Goal: Transaction & Acquisition: Purchase product/service

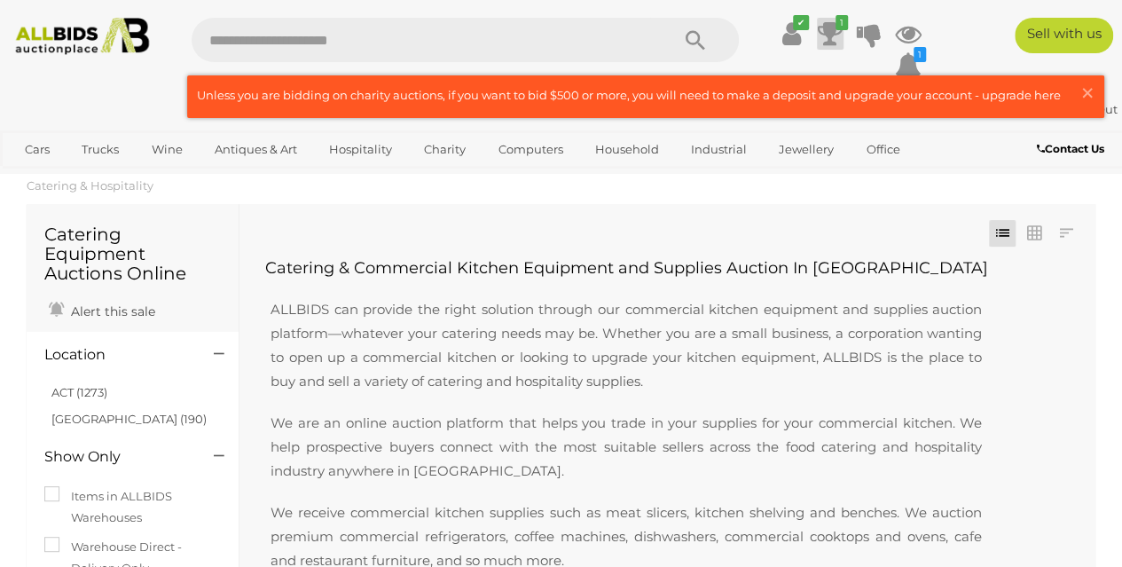
click at [825, 35] on icon at bounding box center [830, 34] width 25 height 32
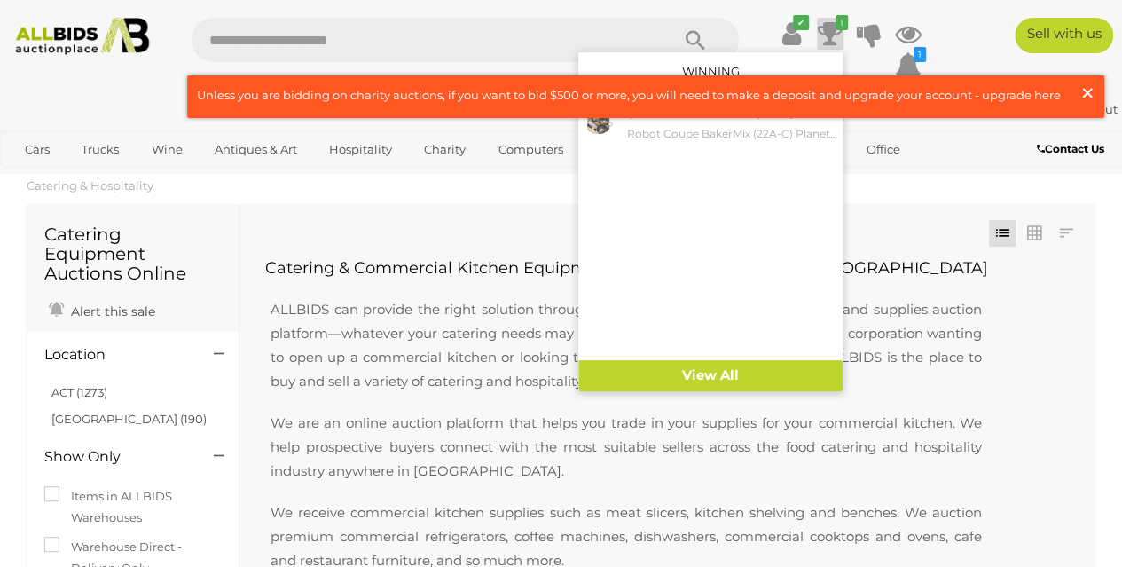
click at [1080, 88] on span "×" at bounding box center [1087, 92] width 16 height 35
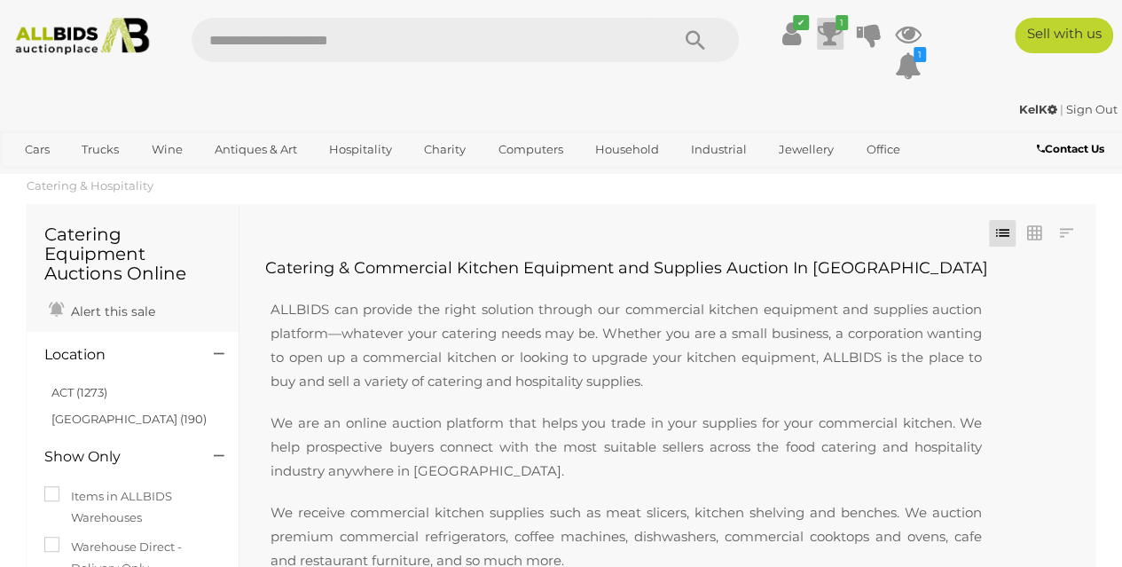
click at [835, 28] on icon "1" at bounding box center [841, 22] width 12 height 15
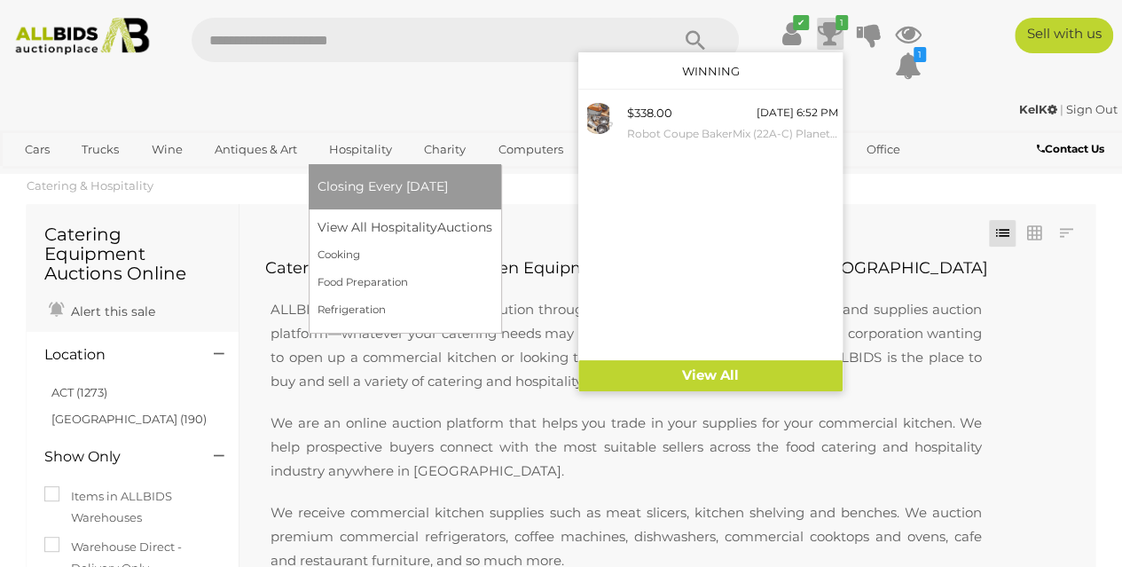
click at [373, 146] on link "Hospitality" at bounding box center [360, 149] width 86 height 29
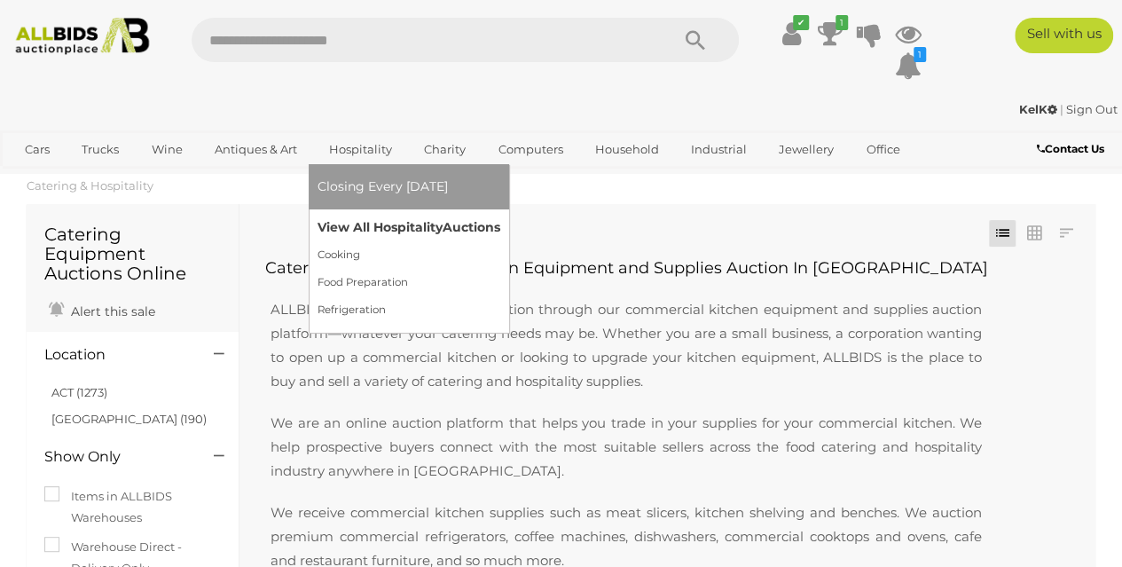
click at [376, 228] on link "View All Hospitality Auctions" at bounding box center [408, 227] width 183 height 27
click at [390, 222] on link "View All Hospitality Auctions" at bounding box center [408, 227] width 183 height 27
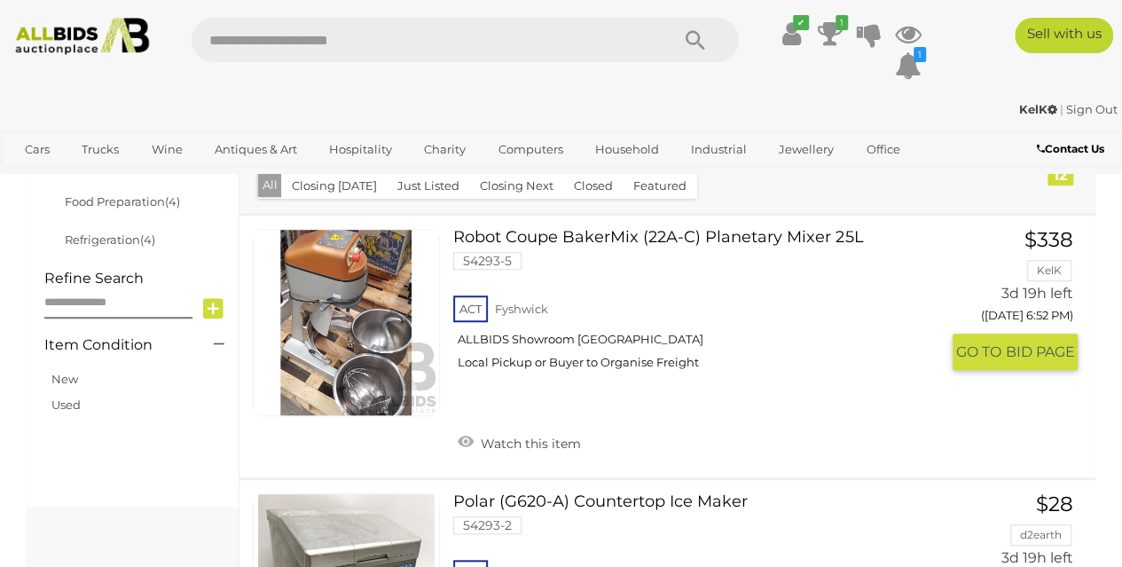
scroll to position [546, 0]
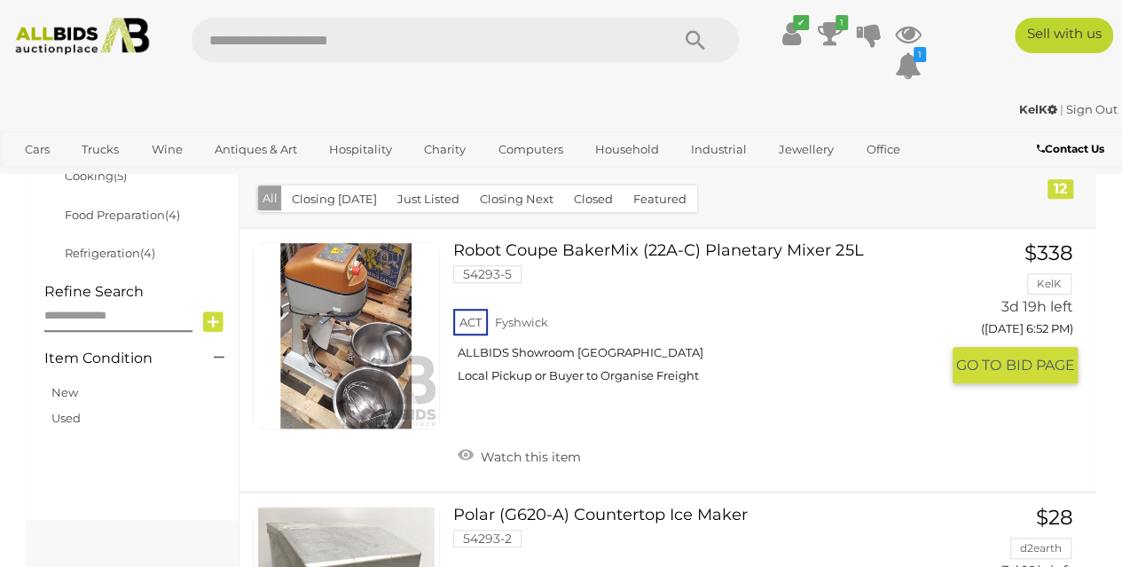
click at [333, 297] on link at bounding box center [346, 335] width 187 height 187
click at [342, 306] on link at bounding box center [346, 335] width 187 height 187
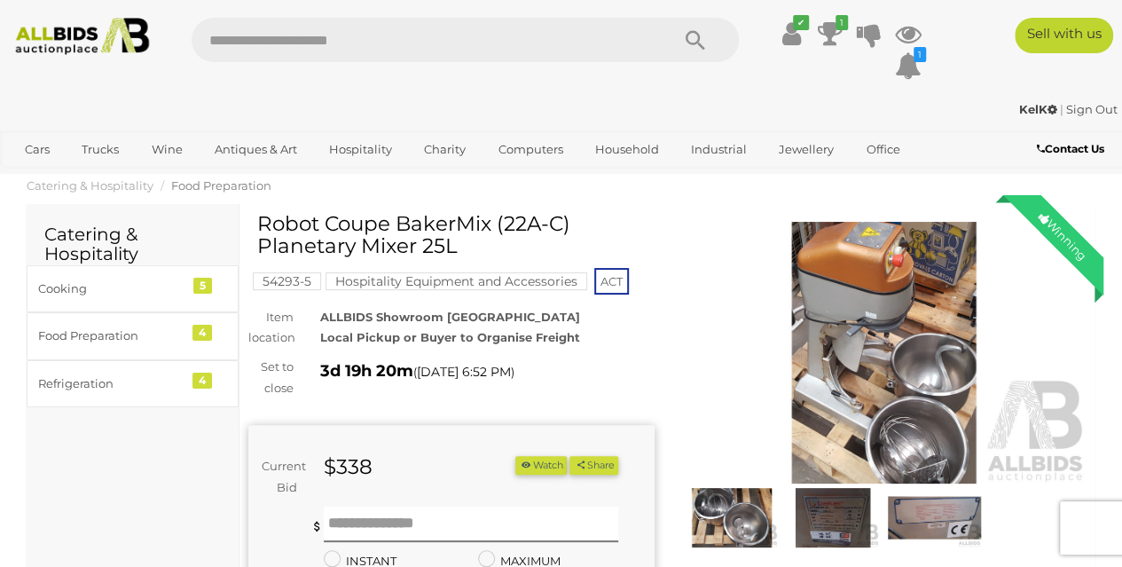
click at [897, 377] on img at bounding box center [884, 353] width 406 height 262
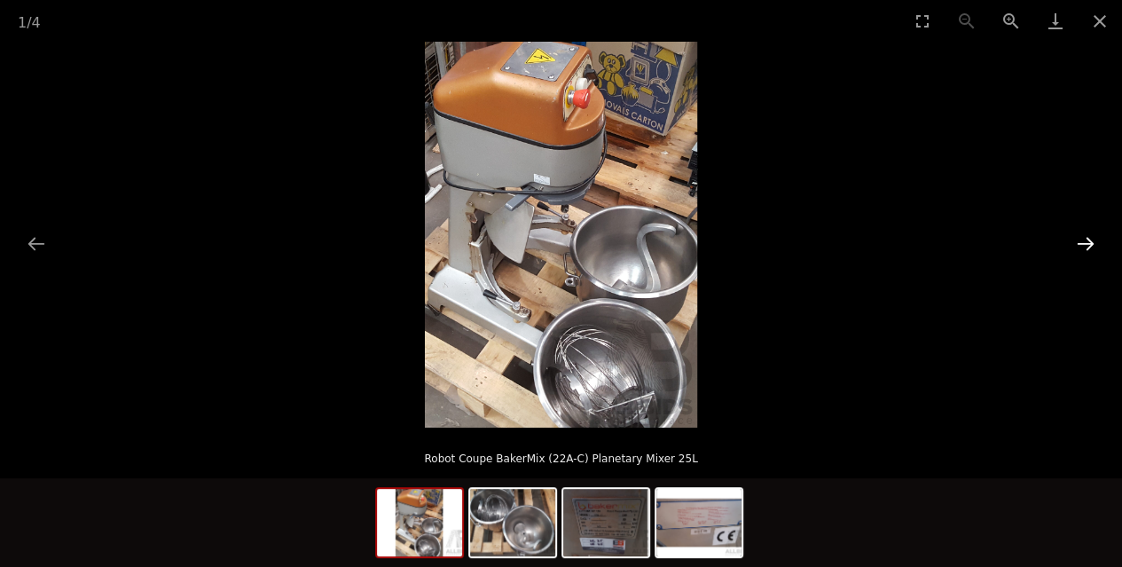
click at [1077, 236] on button "Next slide" at bounding box center [1085, 243] width 37 height 35
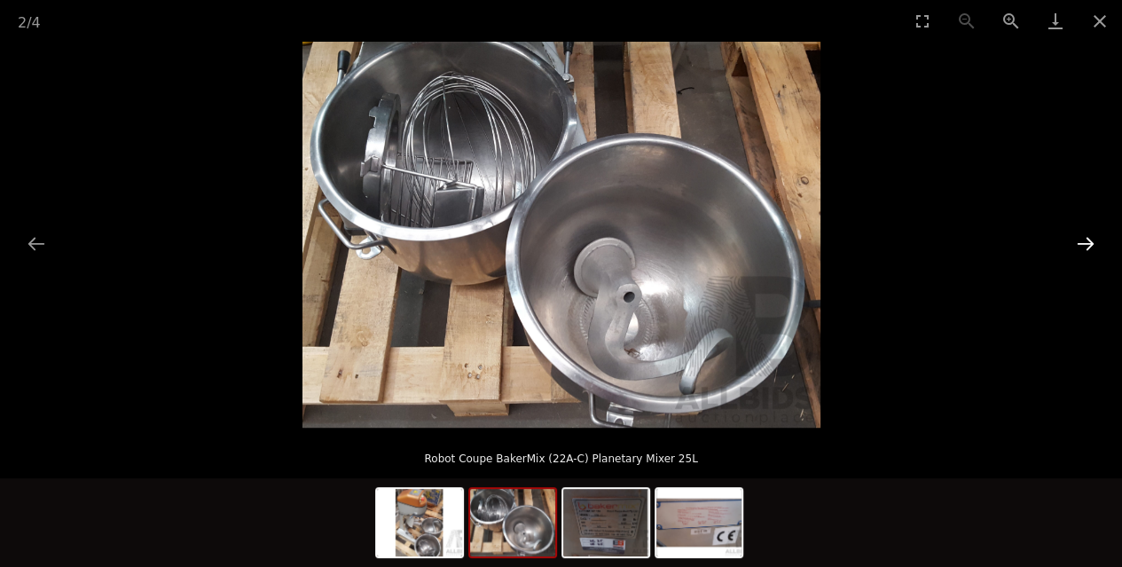
click at [1077, 236] on button "Next slide" at bounding box center [1085, 243] width 37 height 35
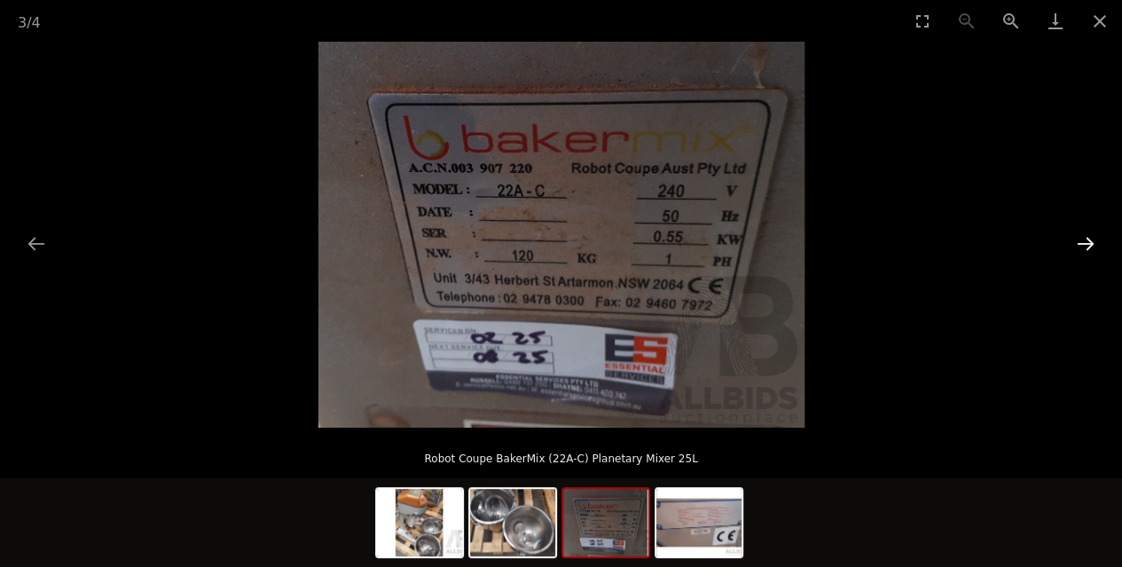
click at [1077, 236] on button "Next slide" at bounding box center [1085, 243] width 37 height 35
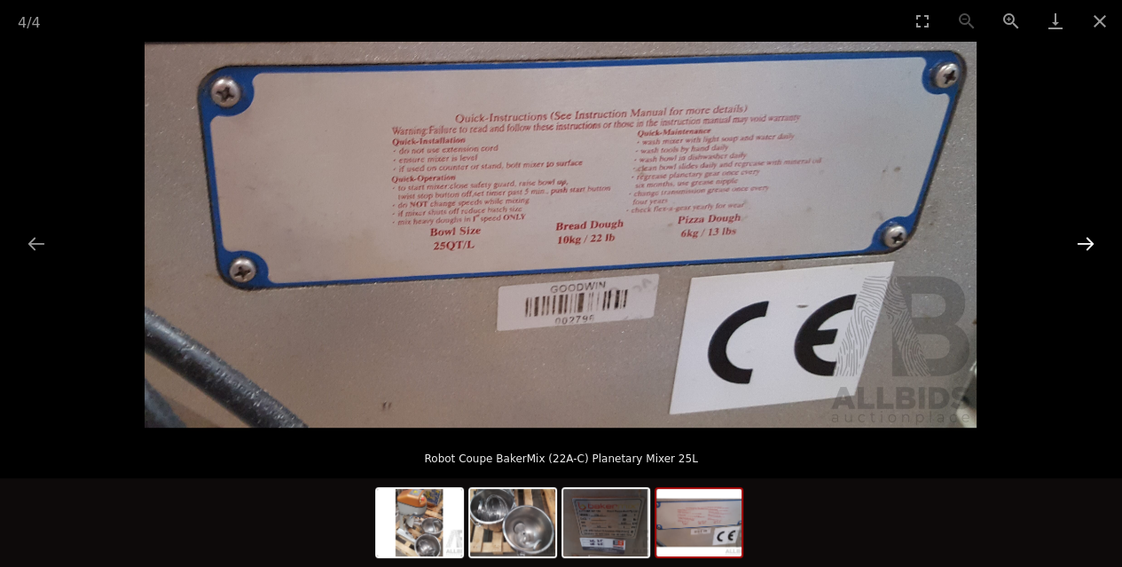
click at [1077, 236] on button "Next slide" at bounding box center [1085, 243] width 37 height 35
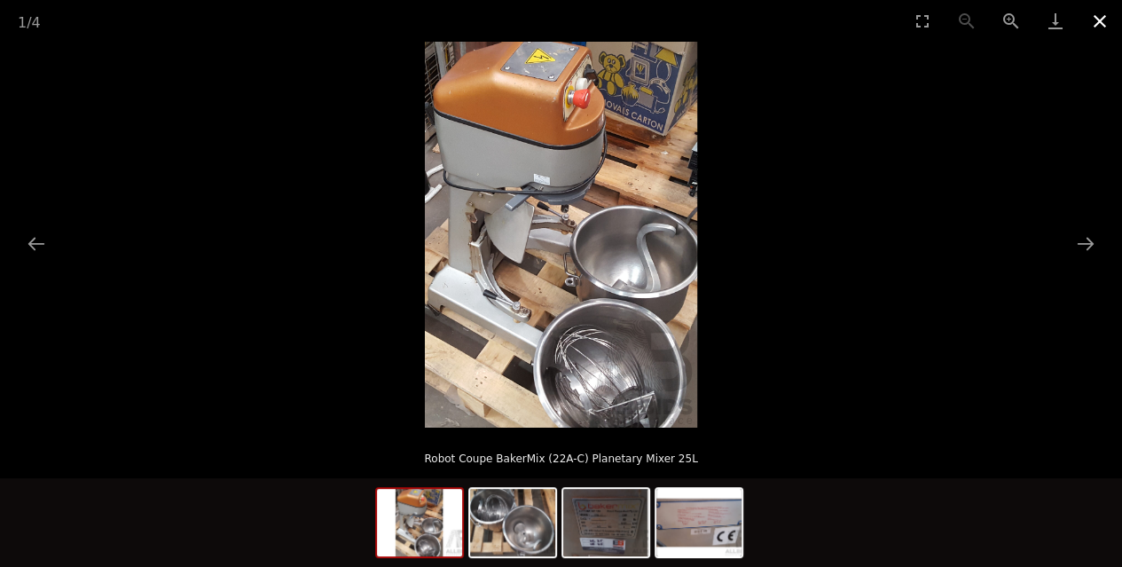
click at [1088, 35] on button "Close gallery" at bounding box center [1099, 21] width 44 height 42
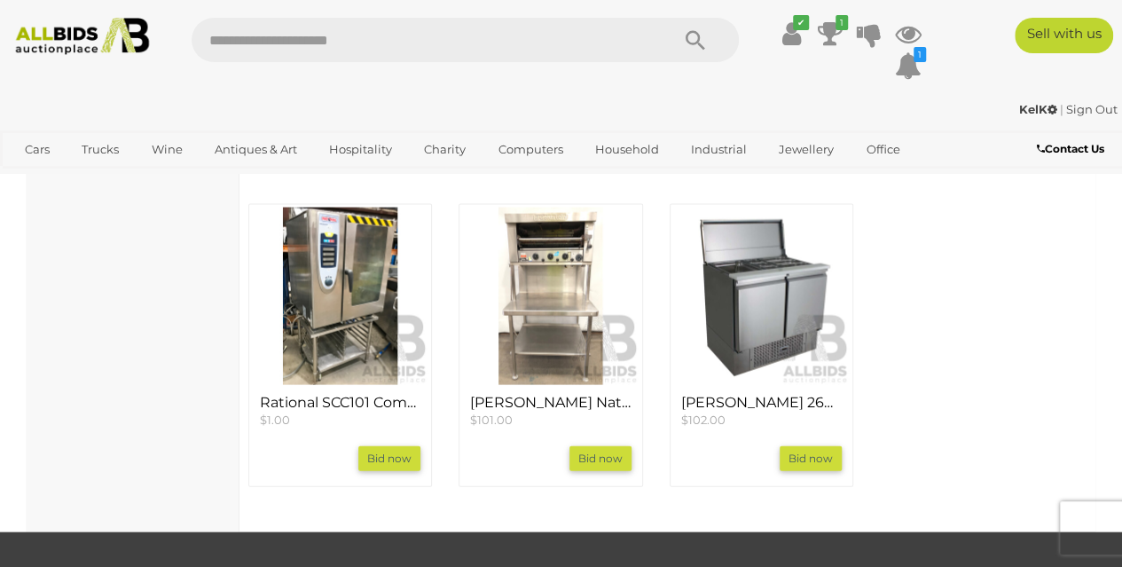
scroll to position [1686, 0]
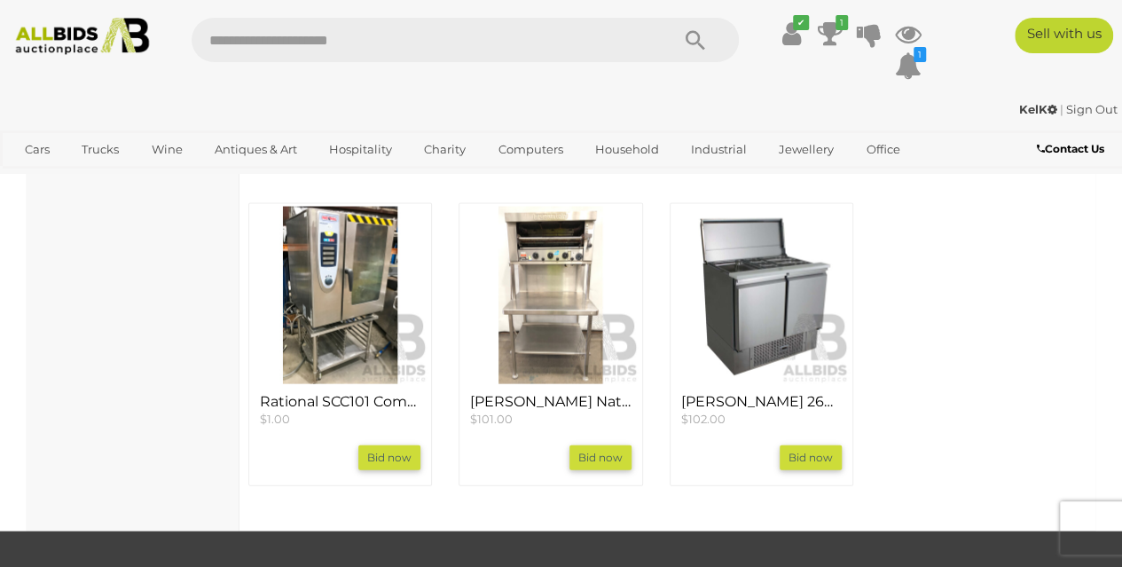
click at [553, 383] on img at bounding box center [550, 295] width 176 height 176
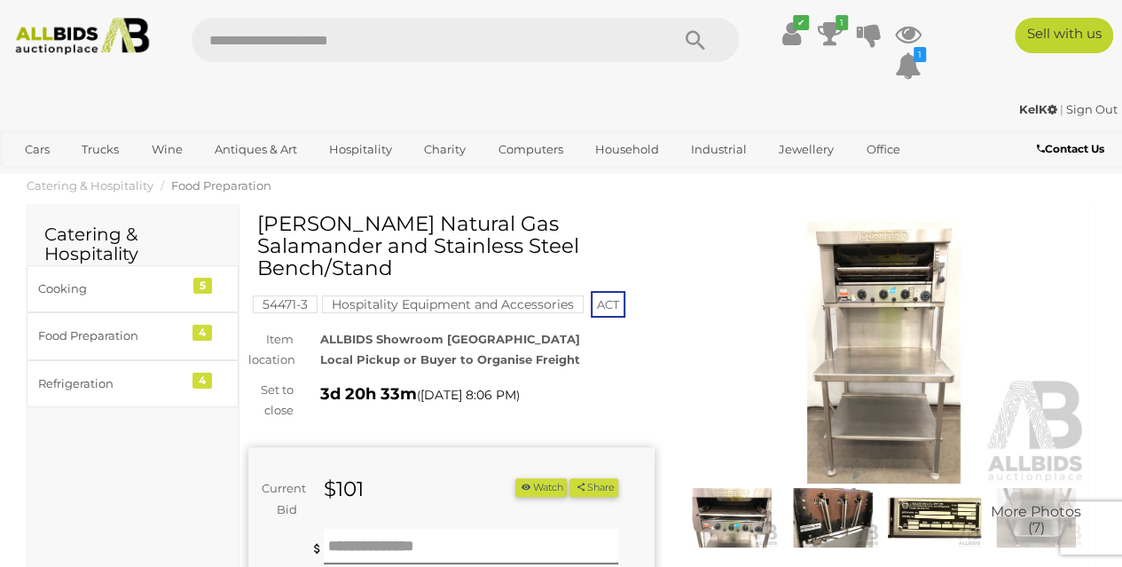
click at [916, 327] on img at bounding box center [884, 353] width 406 height 262
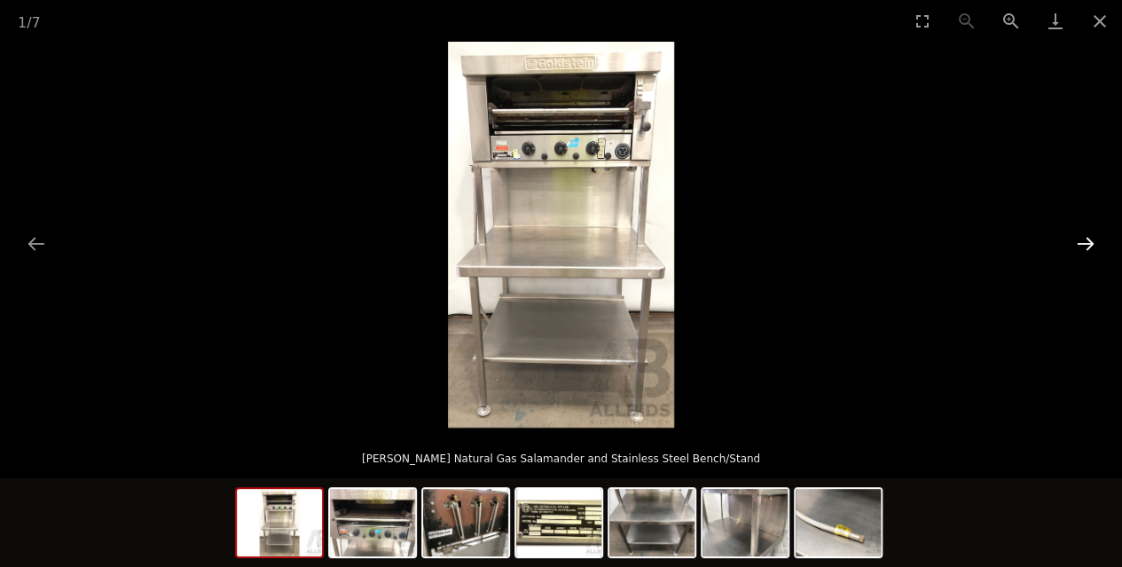
click at [1097, 243] on button "Next slide" at bounding box center [1085, 243] width 37 height 35
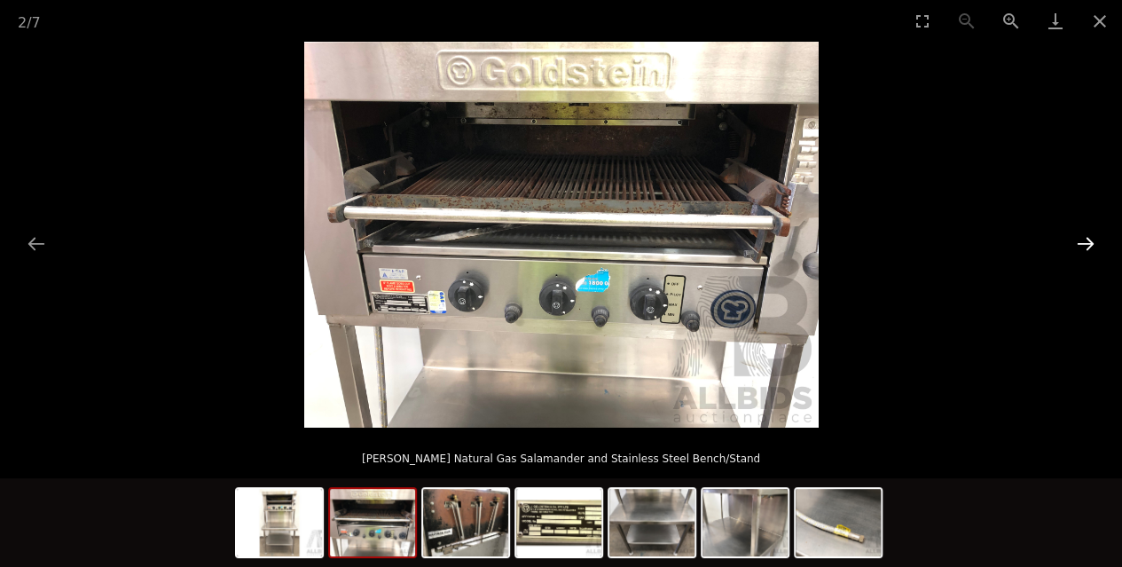
click at [1092, 241] on button "Next slide" at bounding box center [1085, 243] width 37 height 35
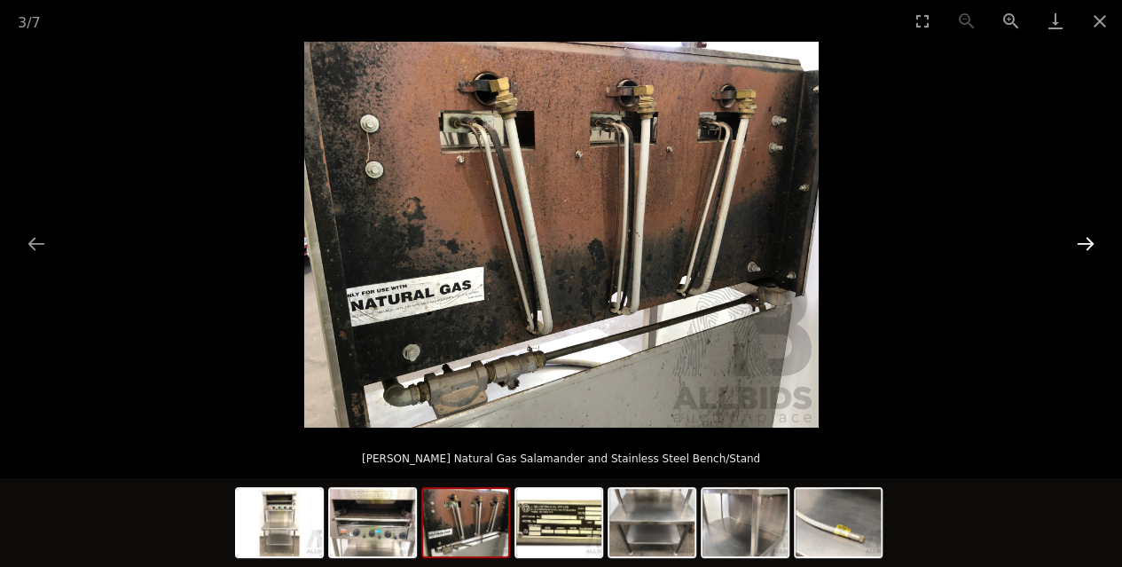
click at [1092, 241] on button "Next slide" at bounding box center [1085, 243] width 37 height 35
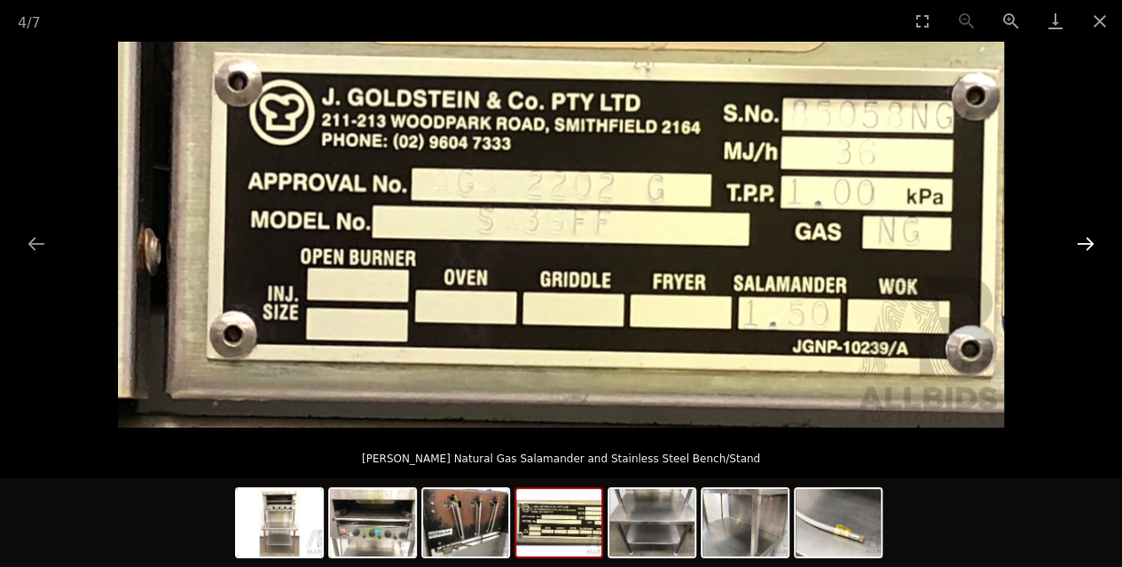
click at [1092, 241] on button "Next slide" at bounding box center [1085, 243] width 37 height 35
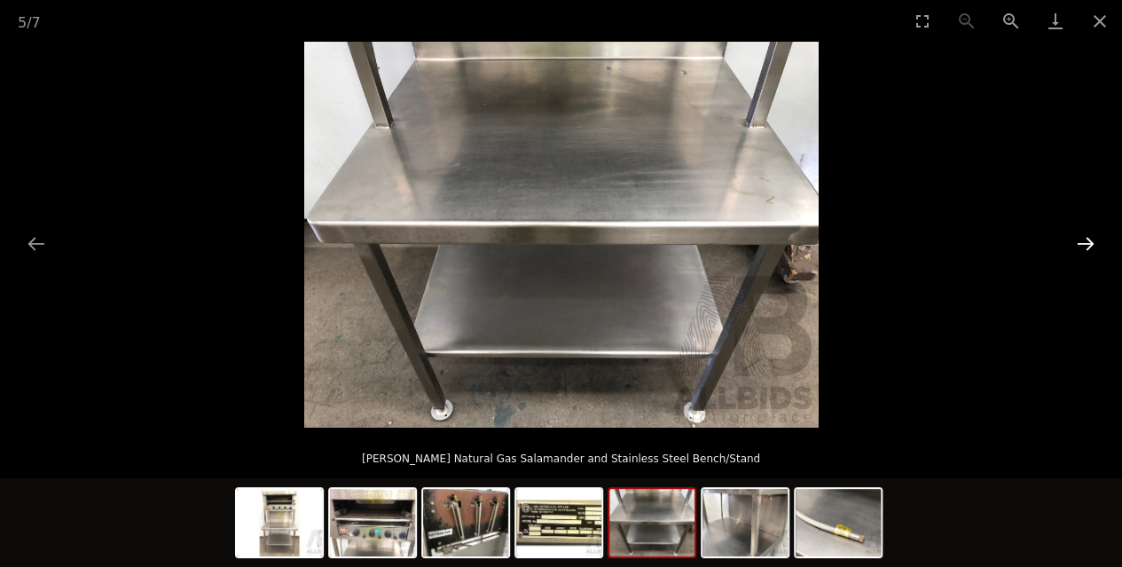
click at [1092, 241] on button "Next slide" at bounding box center [1085, 243] width 37 height 35
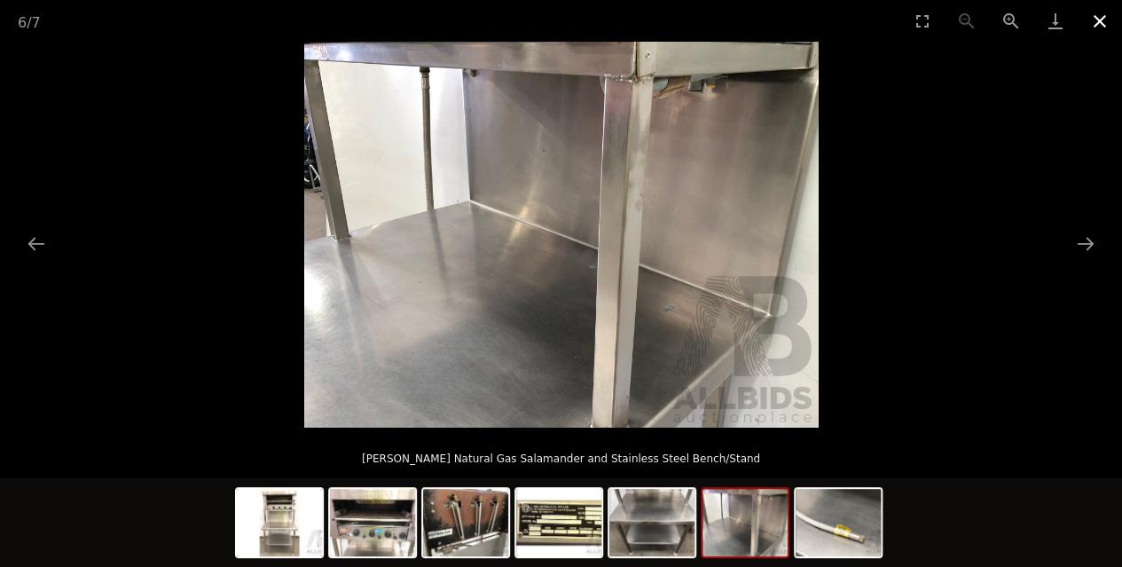
click at [1099, 24] on button "Close gallery" at bounding box center [1099, 21] width 44 height 42
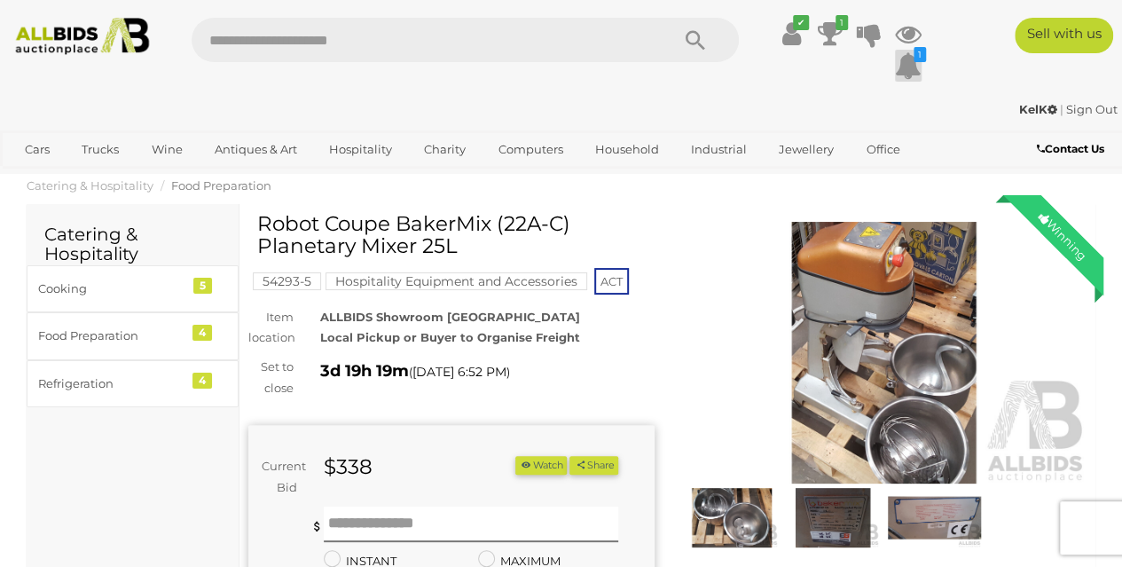
click at [899, 65] on icon at bounding box center [908, 66] width 27 height 32
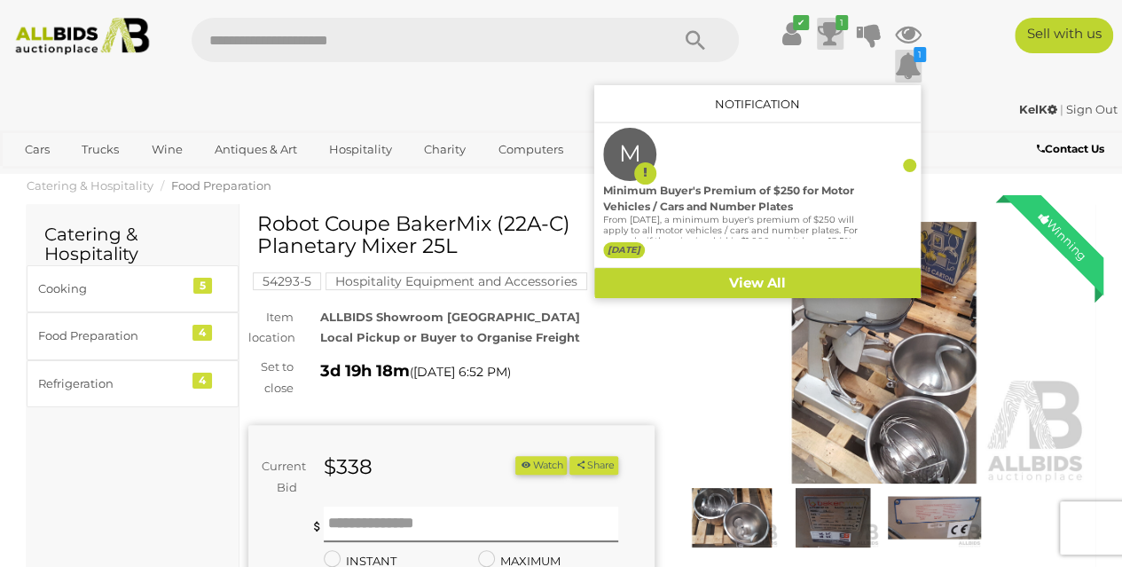
click at [830, 42] on icon at bounding box center [830, 34] width 25 height 32
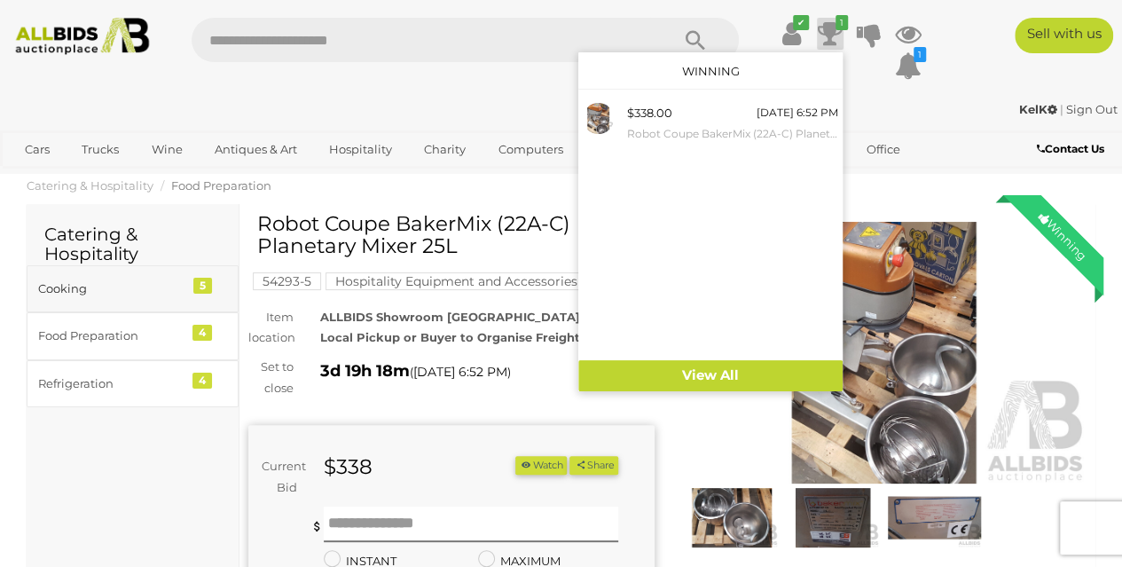
click at [104, 281] on div "Cooking" at bounding box center [111, 288] width 146 height 20
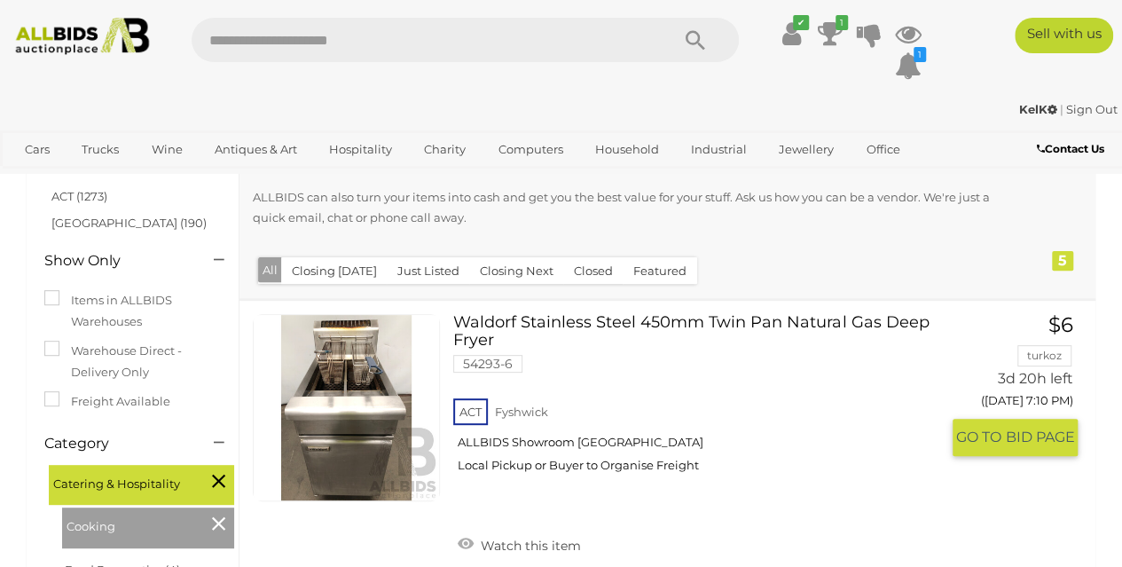
scroll to position [156, 0]
click at [340, 366] on link at bounding box center [346, 408] width 187 height 187
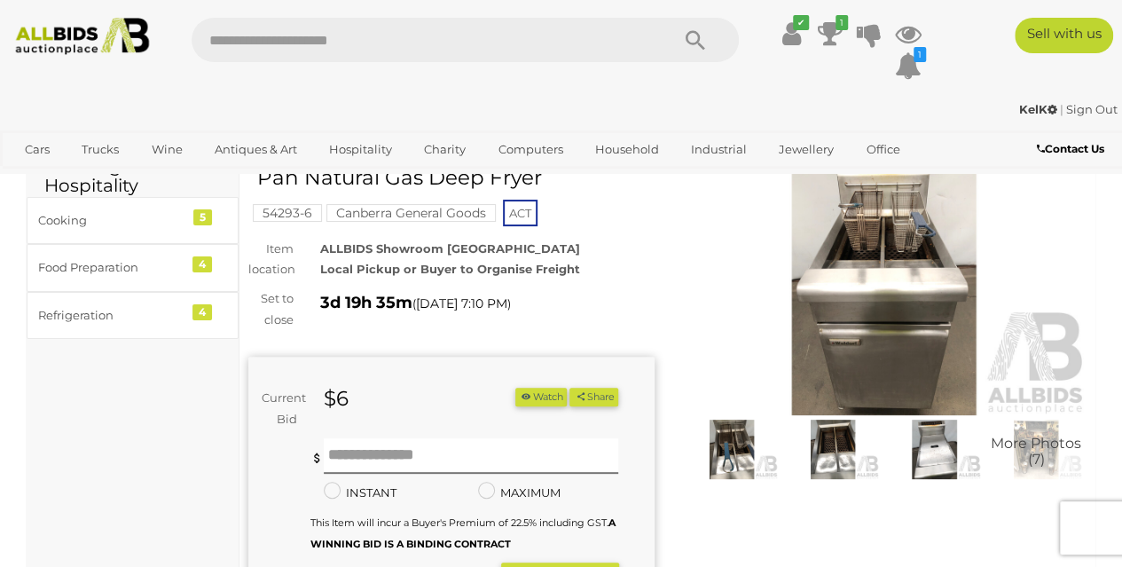
scroll to position [58, 0]
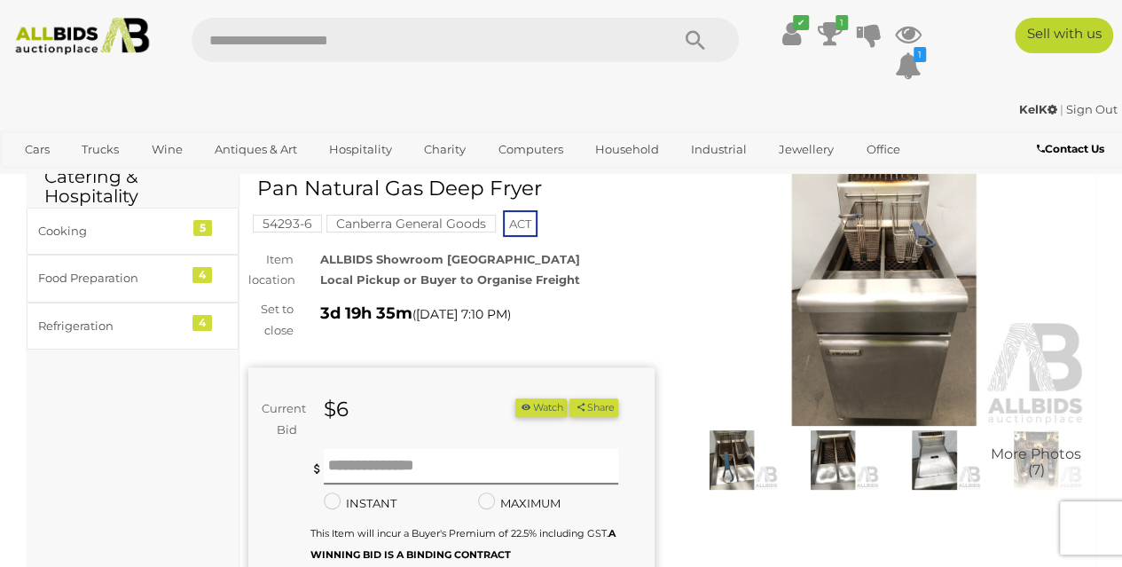
click at [885, 342] on img at bounding box center [884, 295] width 406 height 262
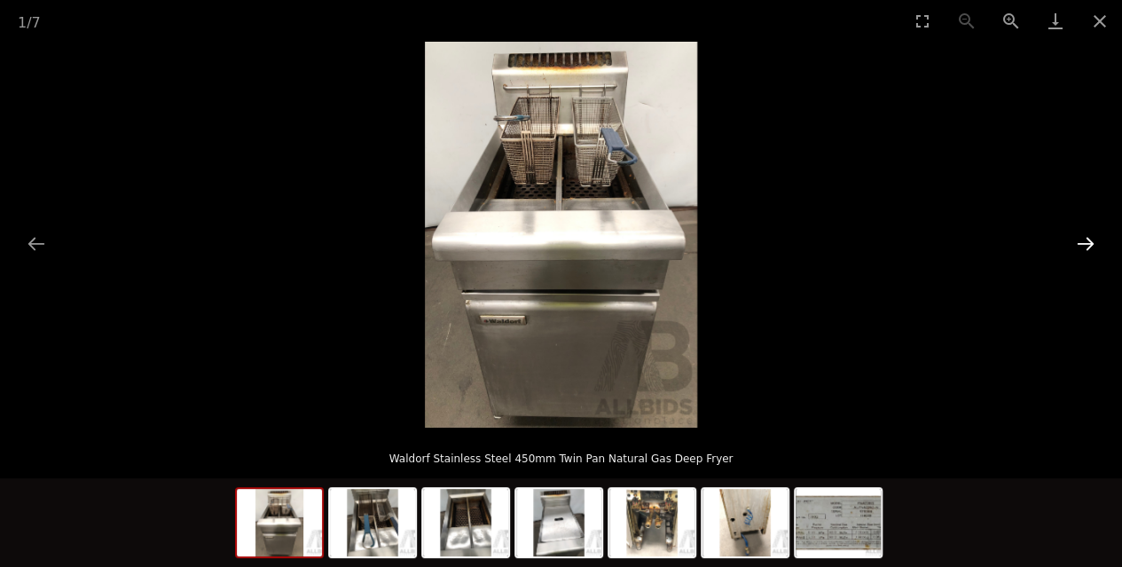
click at [1084, 244] on button "Next slide" at bounding box center [1085, 243] width 37 height 35
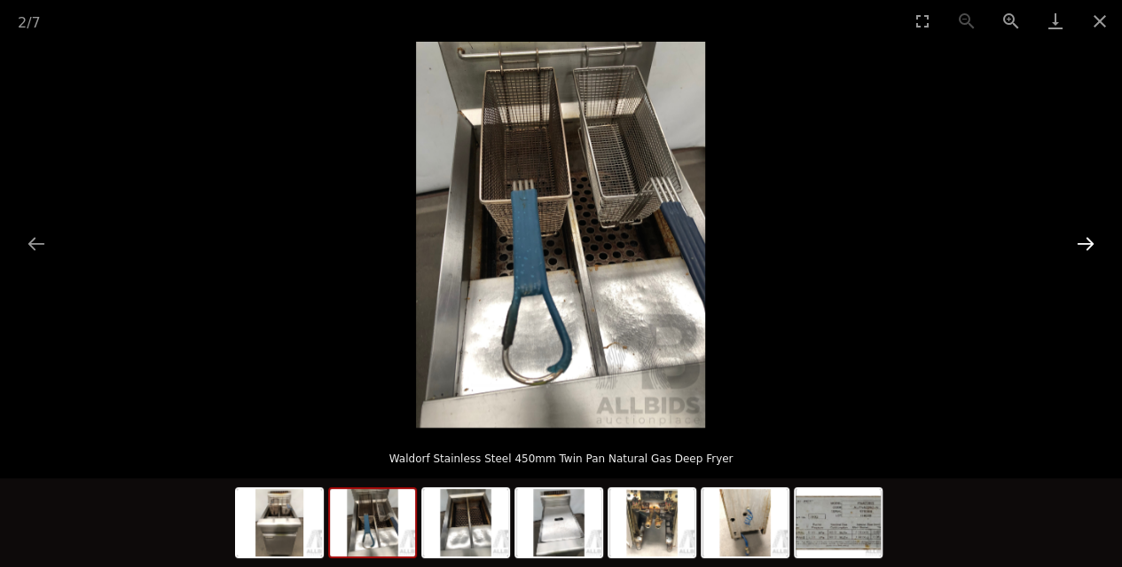
click at [1084, 244] on button "Next slide" at bounding box center [1085, 243] width 37 height 35
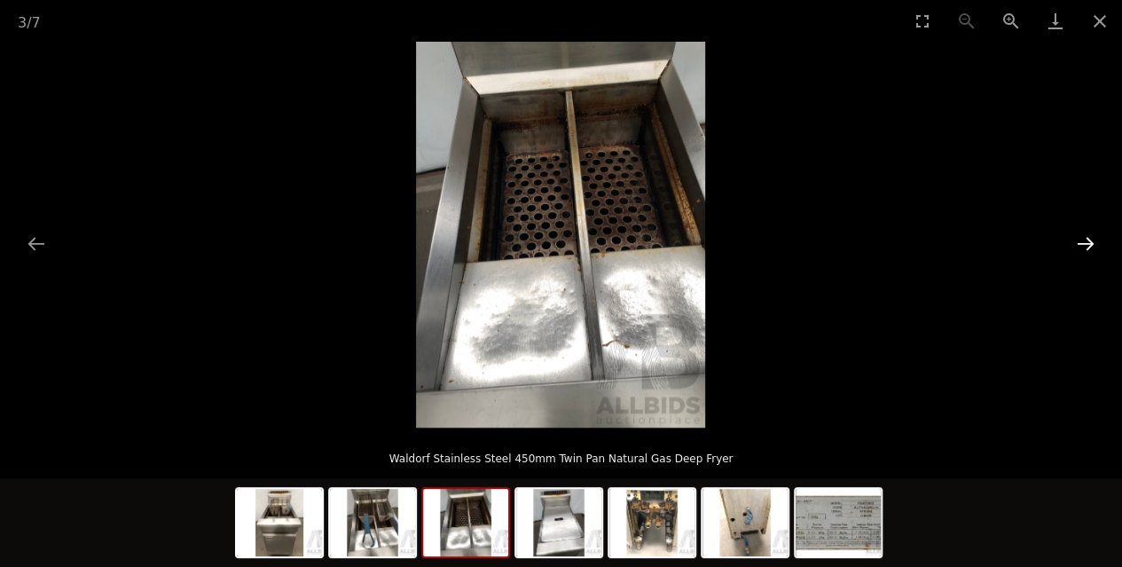
click at [1084, 244] on button "Next slide" at bounding box center [1085, 243] width 37 height 35
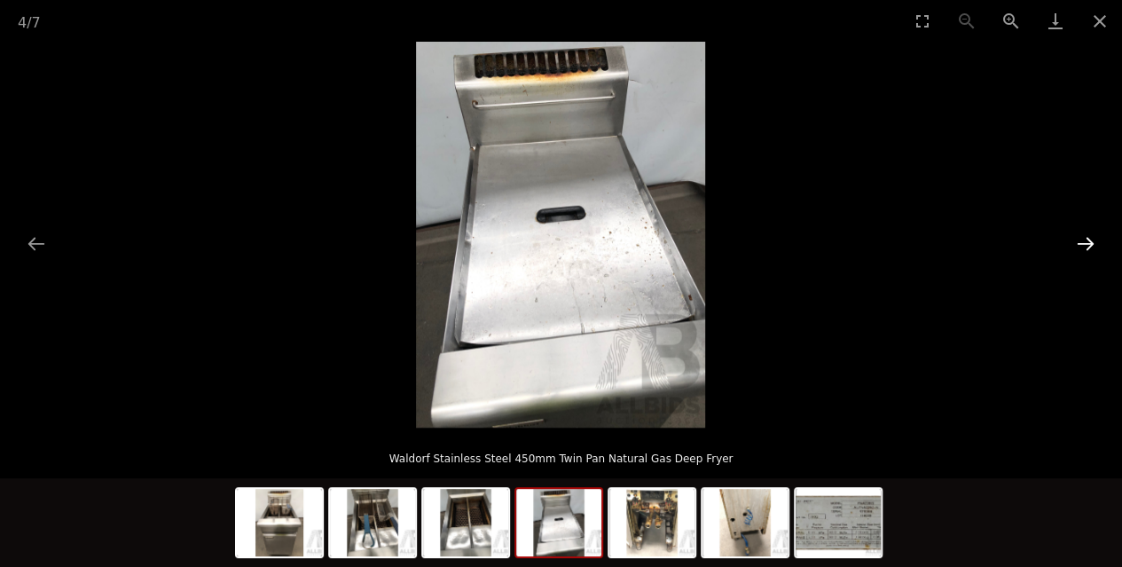
click at [1084, 244] on button "Next slide" at bounding box center [1085, 243] width 37 height 35
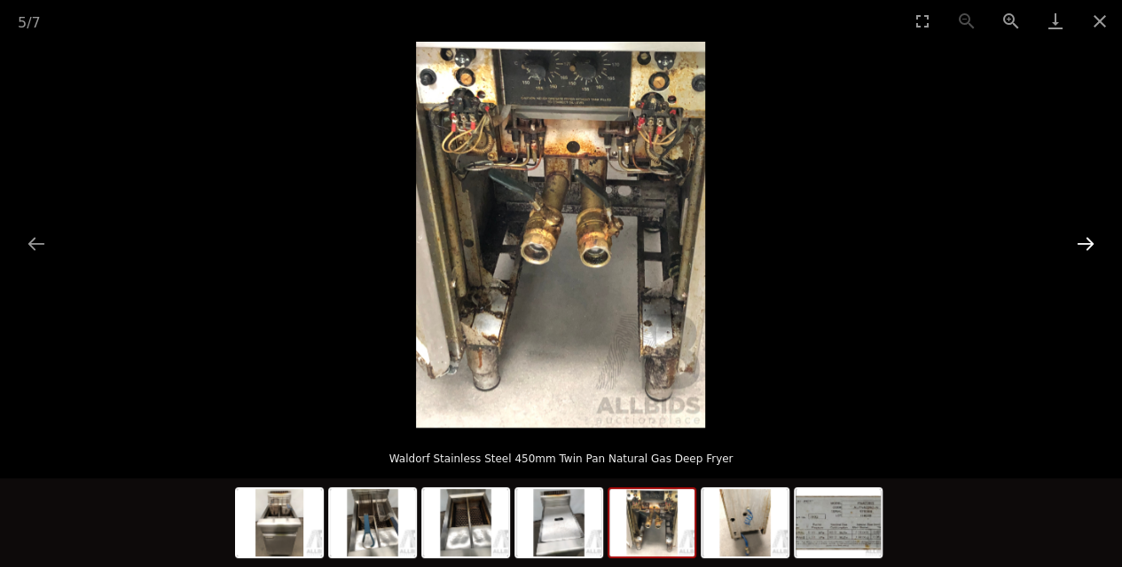
click at [1084, 244] on button "Next slide" at bounding box center [1085, 243] width 37 height 35
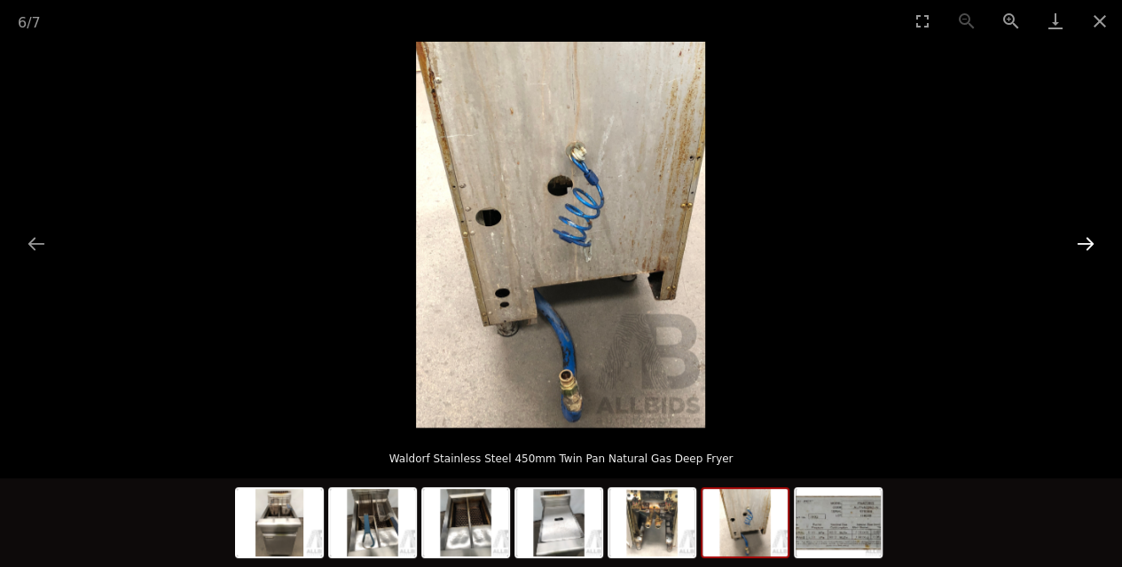
click at [1084, 244] on button "Next slide" at bounding box center [1085, 243] width 37 height 35
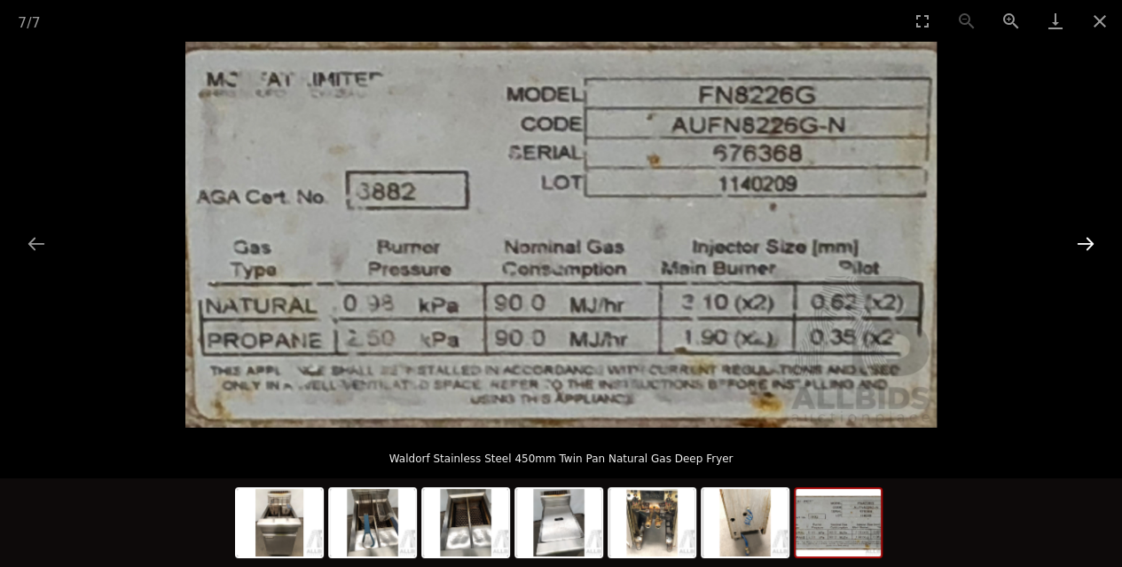
click at [1084, 244] on button "Next slide" at bounding box center [1085, 243] width 37 height 35
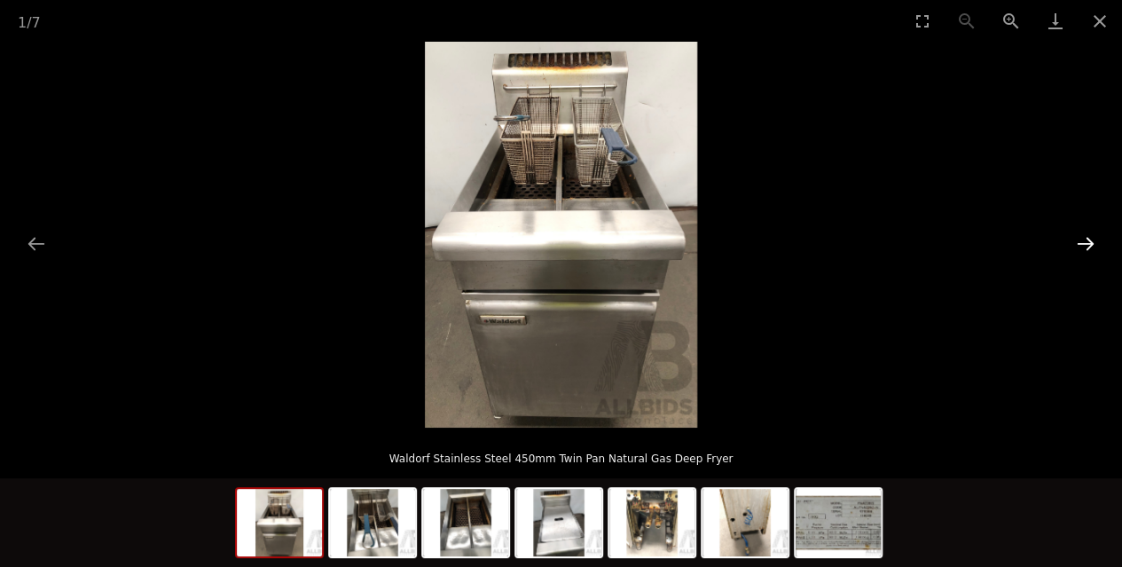
click at [1084, 244] on button "Next slide" at bounding box center [1085, 243] width 37 height 35
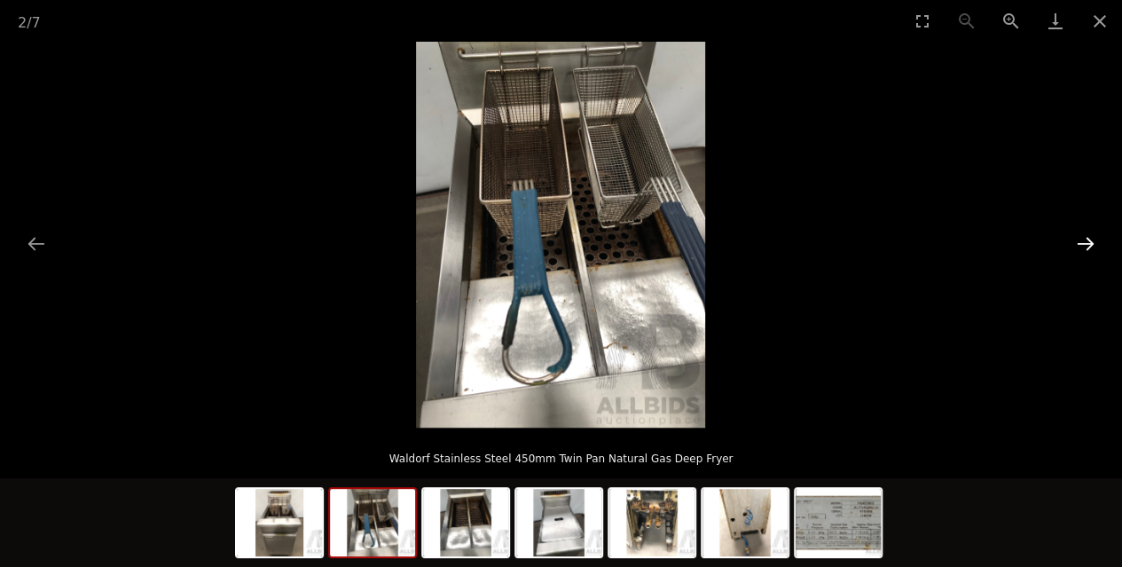
click at [1084, 244] on button "Next slide" at bounding box center [1085, 243] width 37 height 35
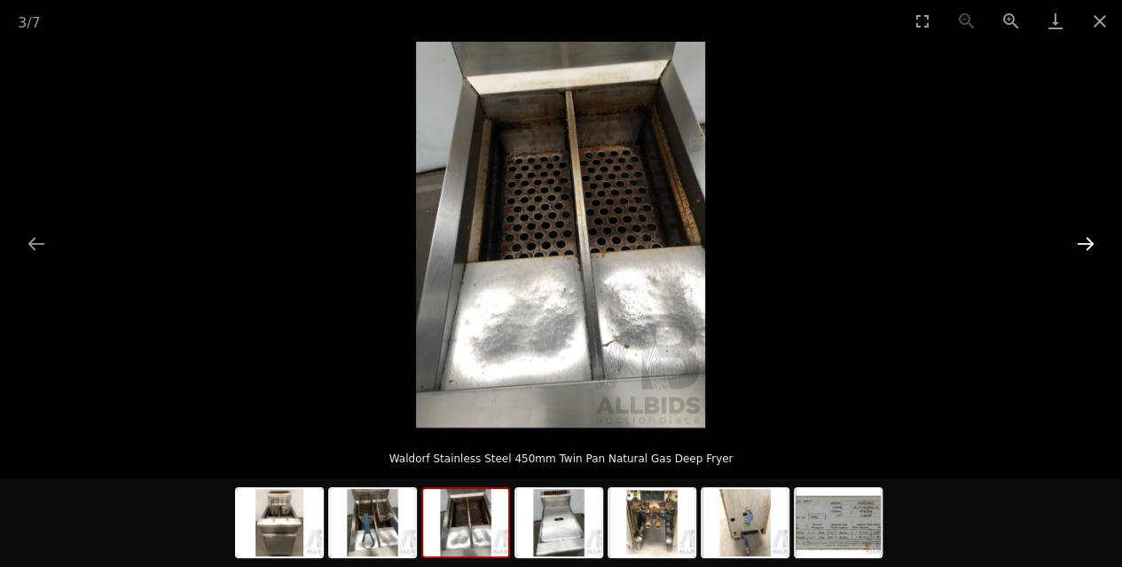
click at [1084, 244] on button "Next slide" at bounding box center [1085, 243] width 37 height 35
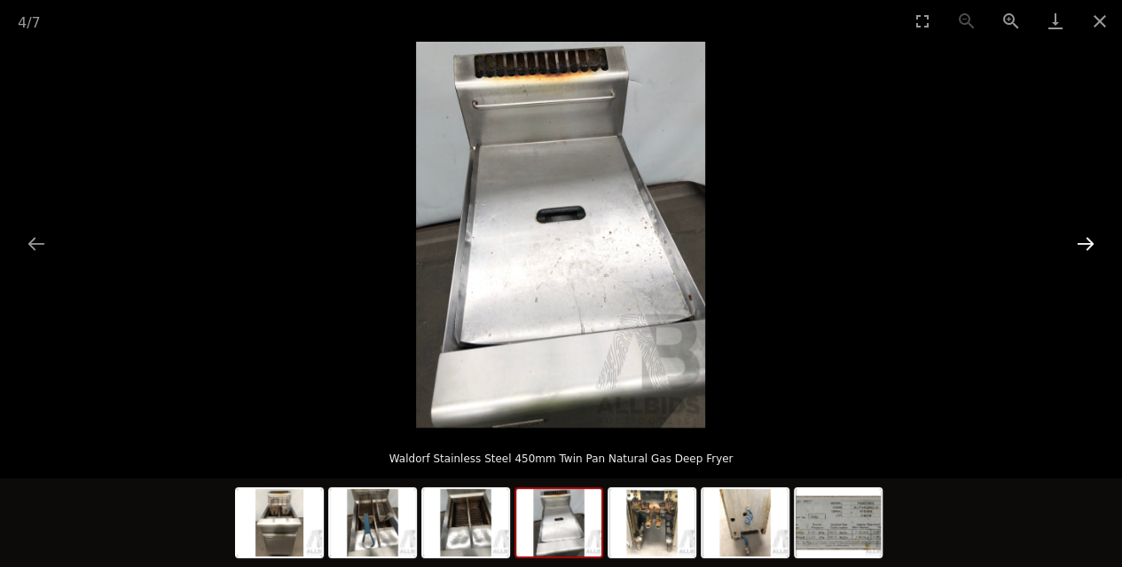
click at [1084, 244] on button "Next slide" at bounding box center [1085, 243] width 37 height 35
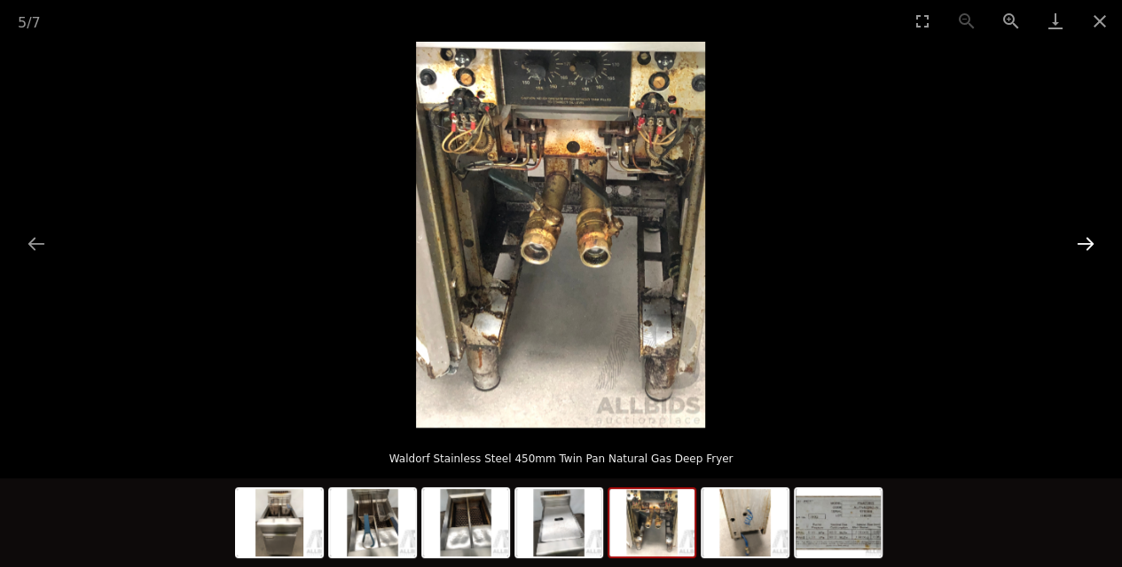
click at [1084, 244] on button "Next slide" at bounding box center [1085, 243] width 37 height 35
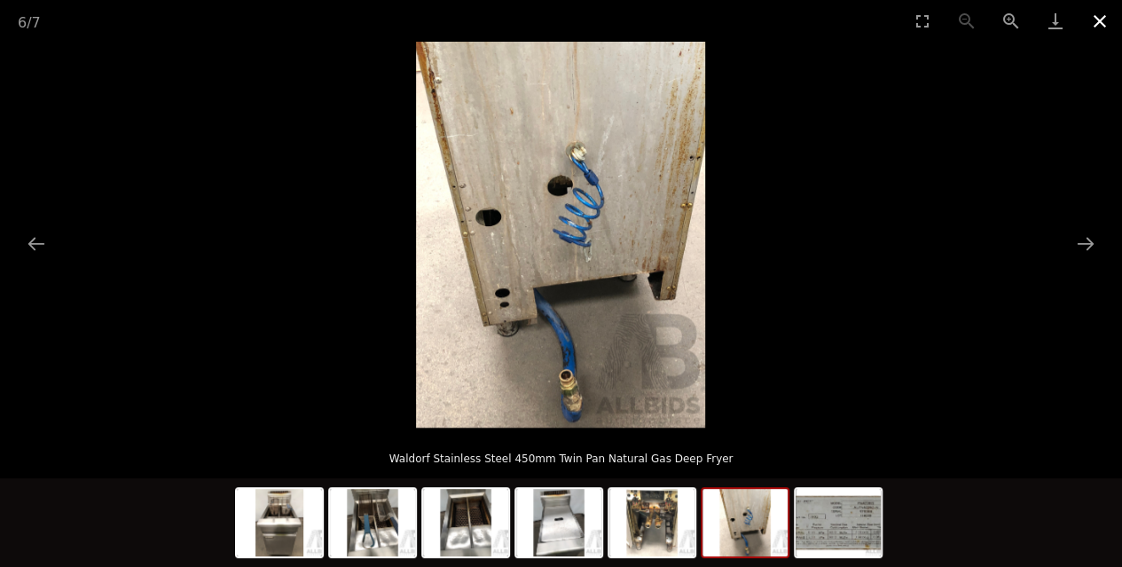
click at [1099, 22] on button "Close gallery" at bounding box center [1099, 21] width 44 height 42
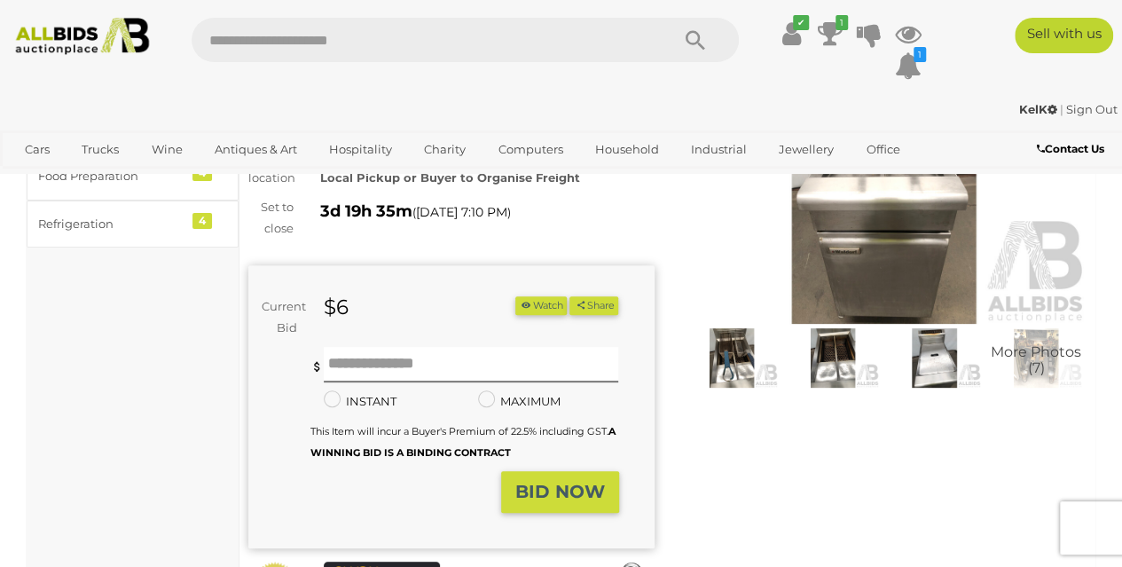
scroll to position [160, 0]
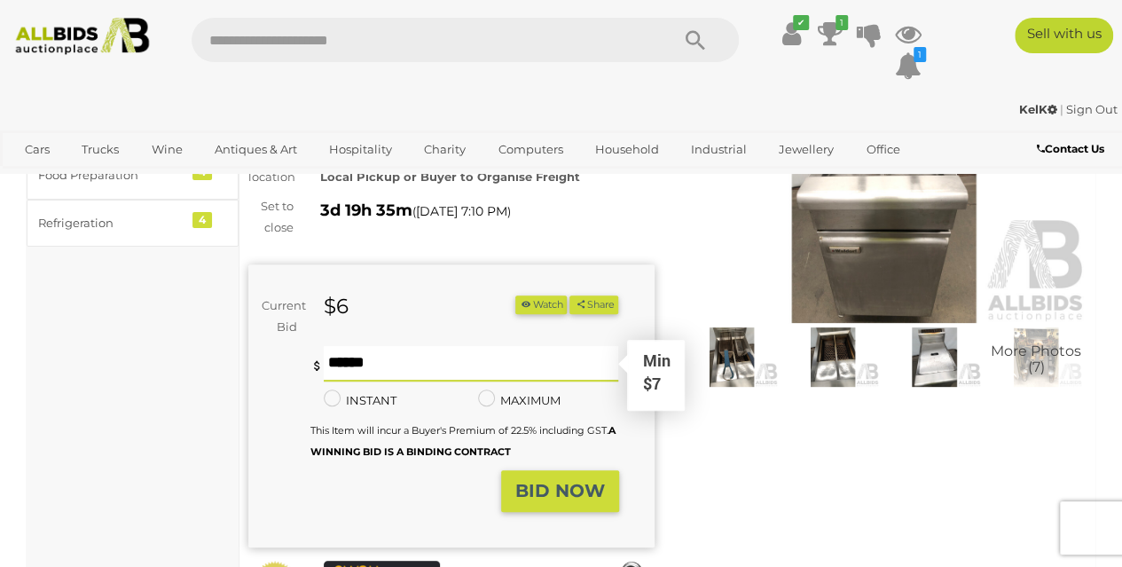
click at [401, 380] on input "text" at bounding box center [471, 363] width 295 height 35
type input "**"
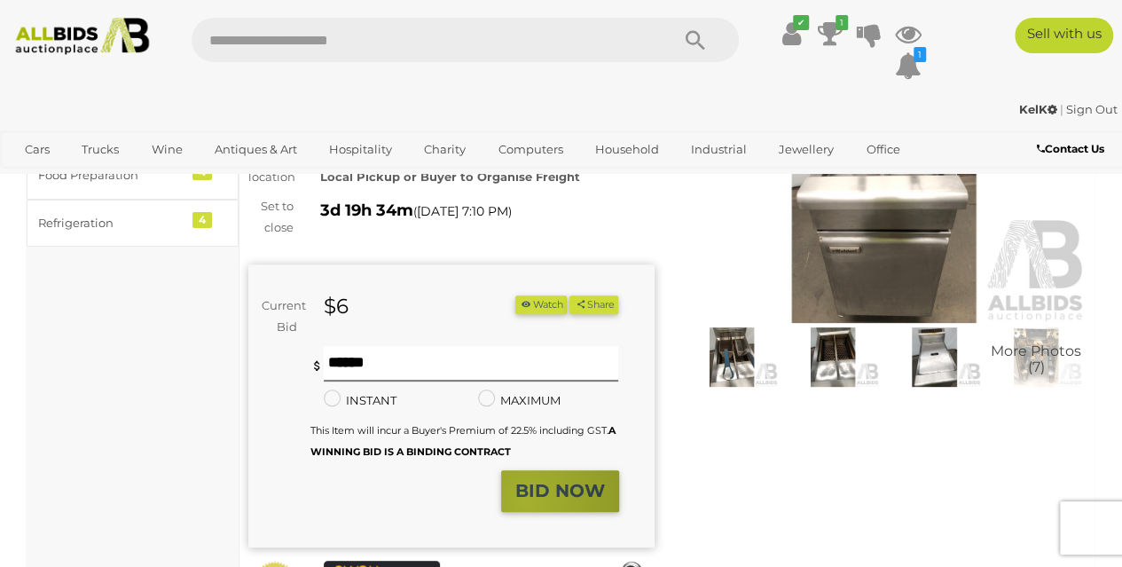
click at [527, 501] on strong "BID NOW" at bounding box center [560, 490] width 90 height 21
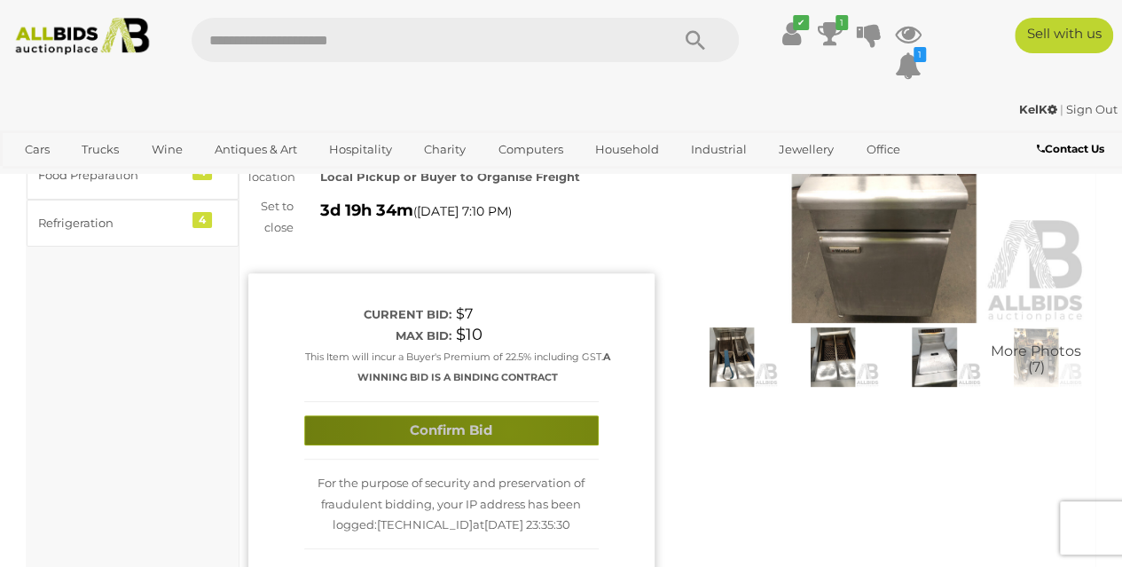
click at [509, 430] on button "Confirm Bid" at bounding box center [451, 430] width 294 height 31
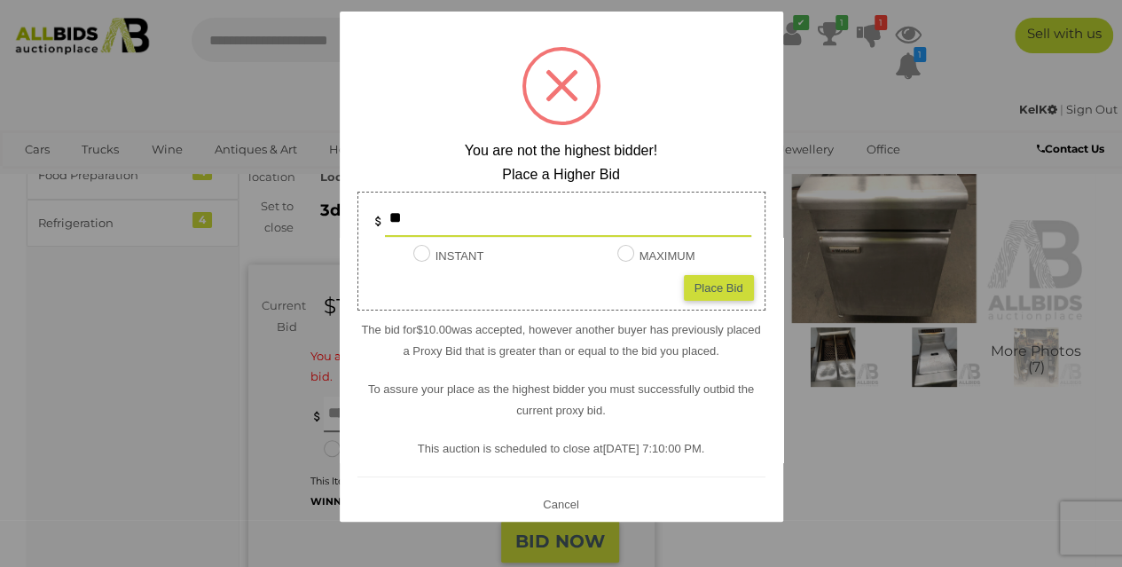
click at [468, 215] on input "**" at bounding box center [568, 218] width 366 height 35
type input "**"
click at [727, 289] on div "Place Bid" at bounding box center [719, 288] width 70 height 26
type input "**"
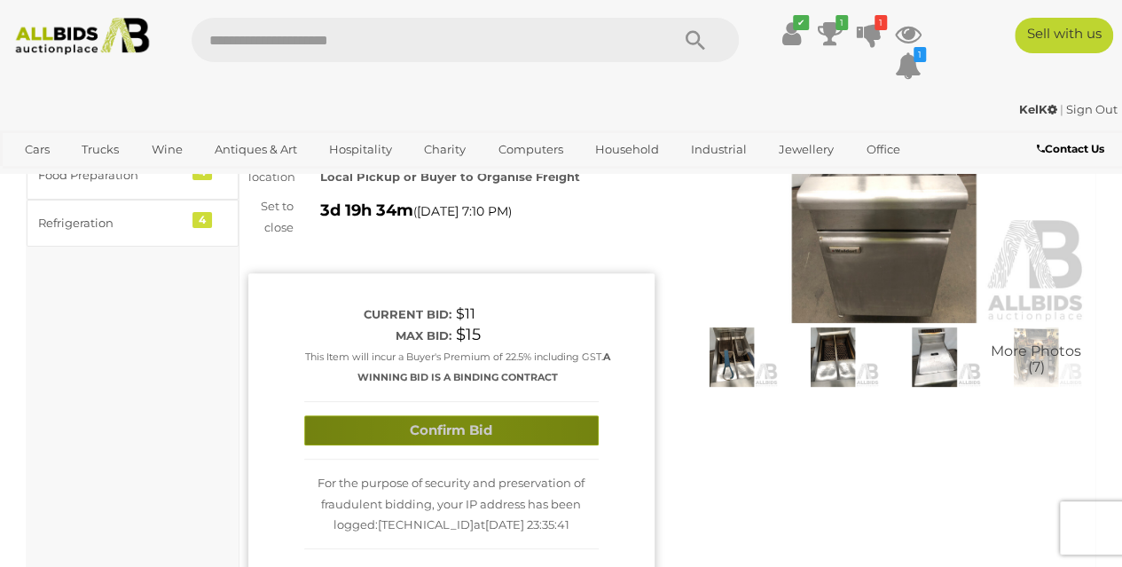
click at [459, 434] on button "Confirm Bid" at bounding box center [451, 430] width 294 height 31
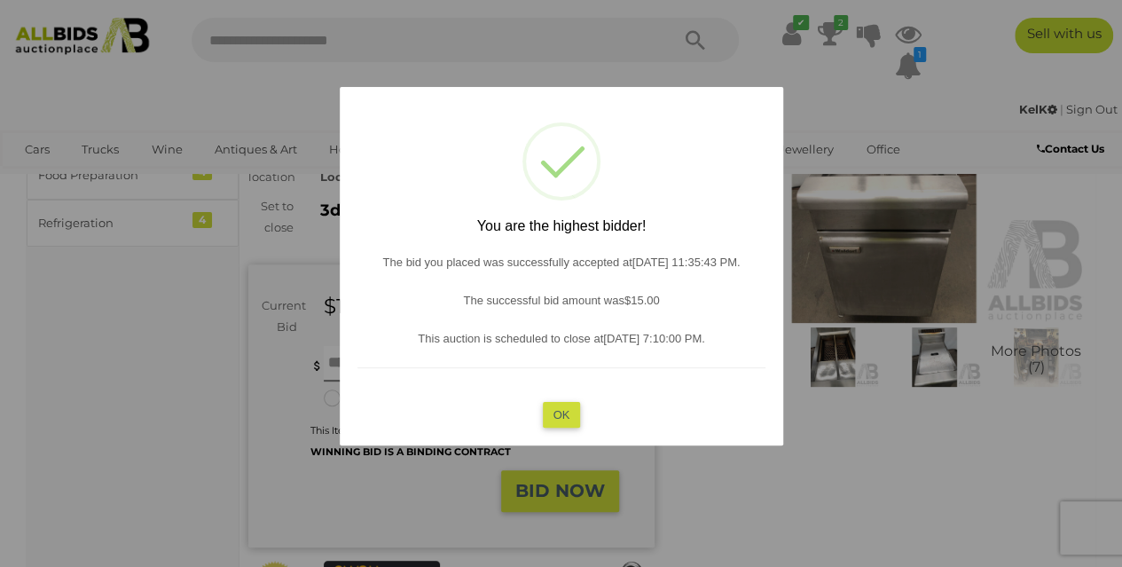
click at [560, 392] on div "? ! i You are the highest bidder! The bid you placed was successfully accepted …" at bounding box center [561, 266] width 443 height 358
click at [555, 409] on button "OK" at bounding box center [561, 414] width 38 height 26
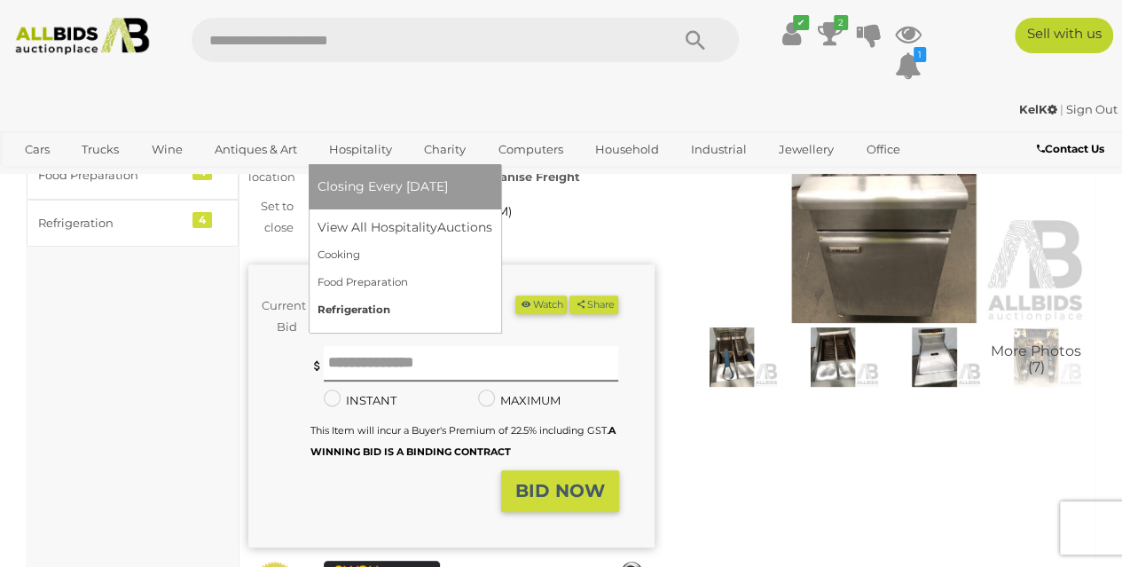
click at [333, 305] on link "Refrigeration" at bounding box center [404, 309] width 175 height 27
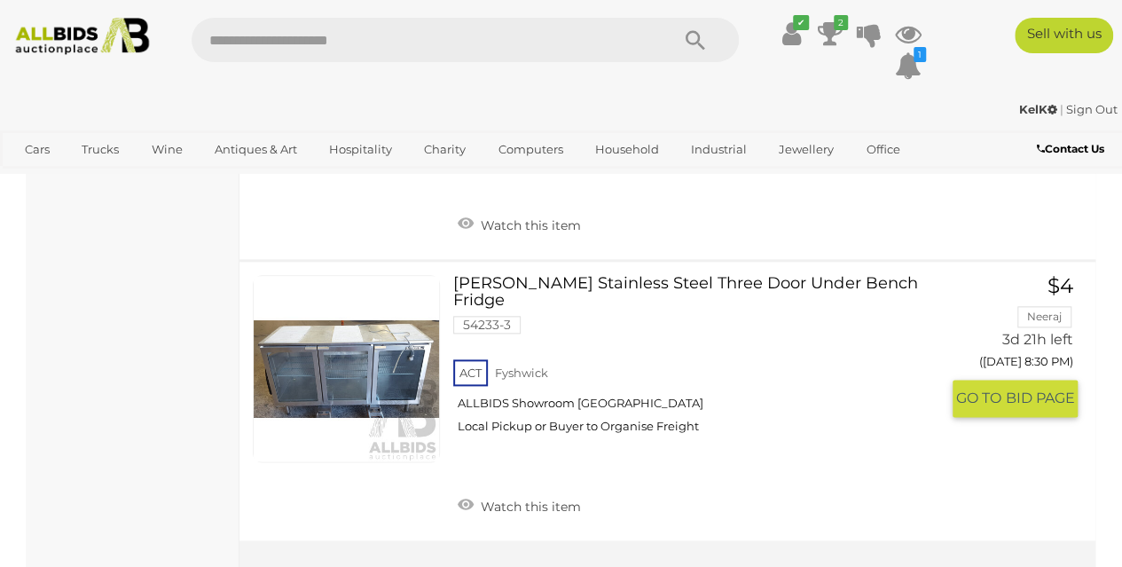
scroll to position [888, 0]
click at [572, 274] on link "[PERSON_NAME] Stainless Steel Three Door Under Bench Fridge 54233-3 ACT [GEOGRA…" at bounding box center [702, 360] width 473 height 173
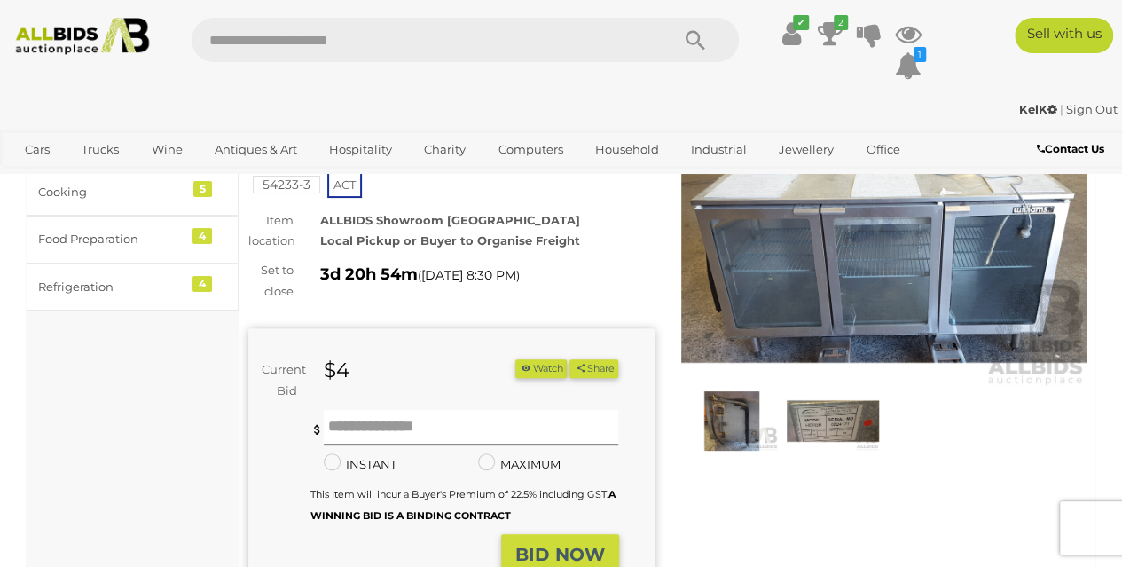
scroll to position [85, 0]
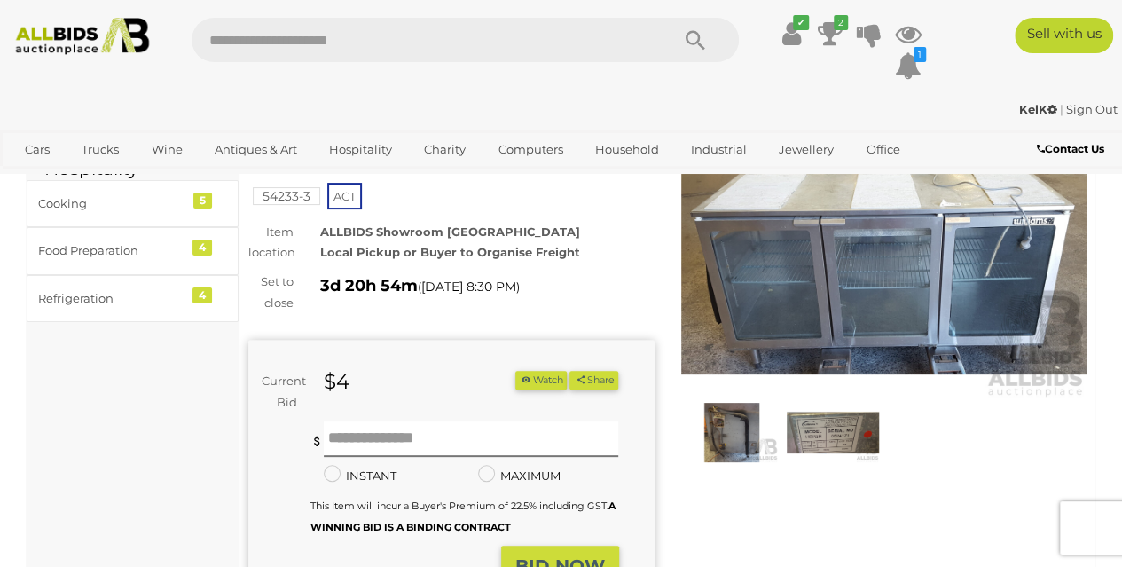
click at [865, 347] on img at bounding box center [884, 268] width 406 height 262
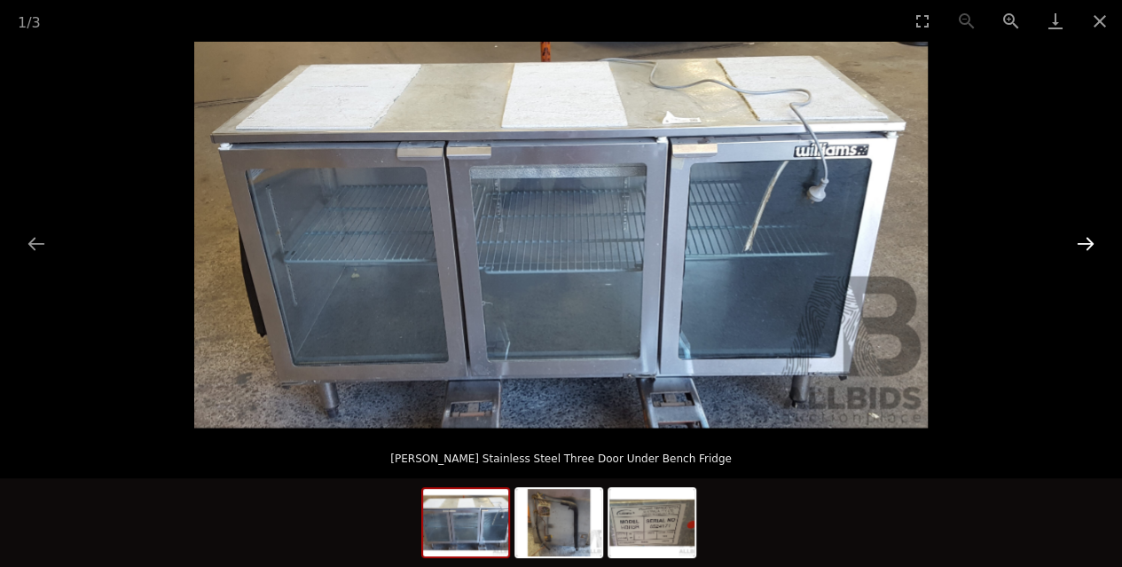
click at [1079, 239] on button "Next slide" at bounding box center [1085, 243] width 37 height 35
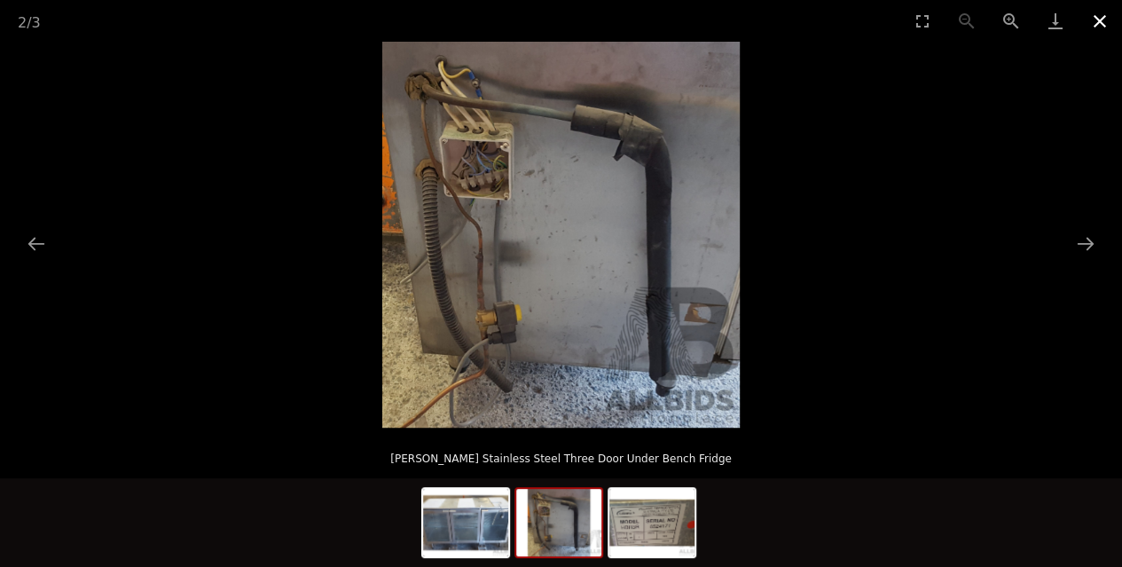
click at [1101, 15] on button "Close gallery" at bounding box center [1099, 21] width 44 height 42
